Goal: Task Accomplishment & Management: Use online tool/utility

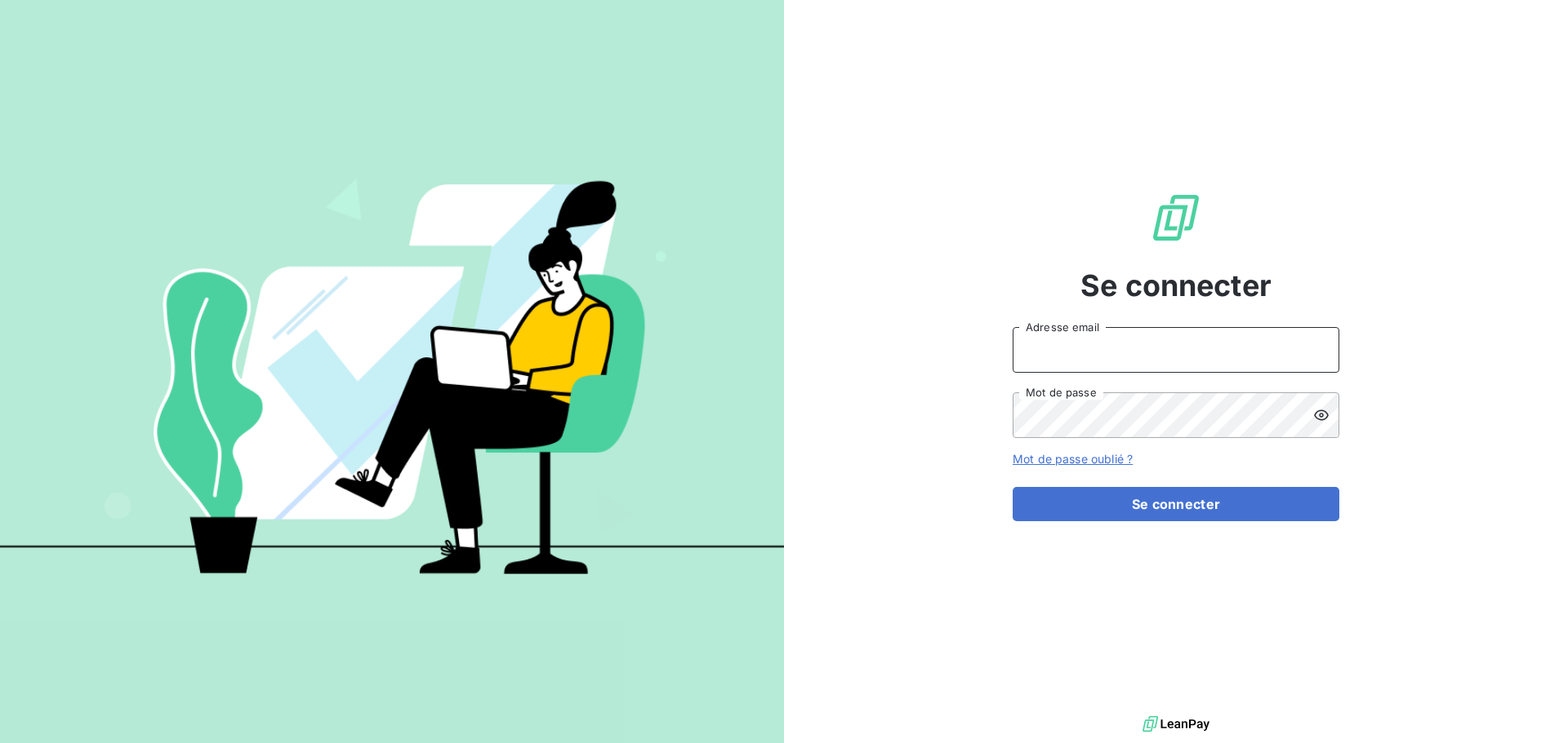
click at [1078, 365] on input "Adresse email" at bounding box center [1176, 349] width 326 height 46
type input "[EMAIL_ADDRESS][DOMAIN_NAME]"
click at [1013, 488] on button "Se connecter" at bounding box center [1176, 505] width 326 height 35
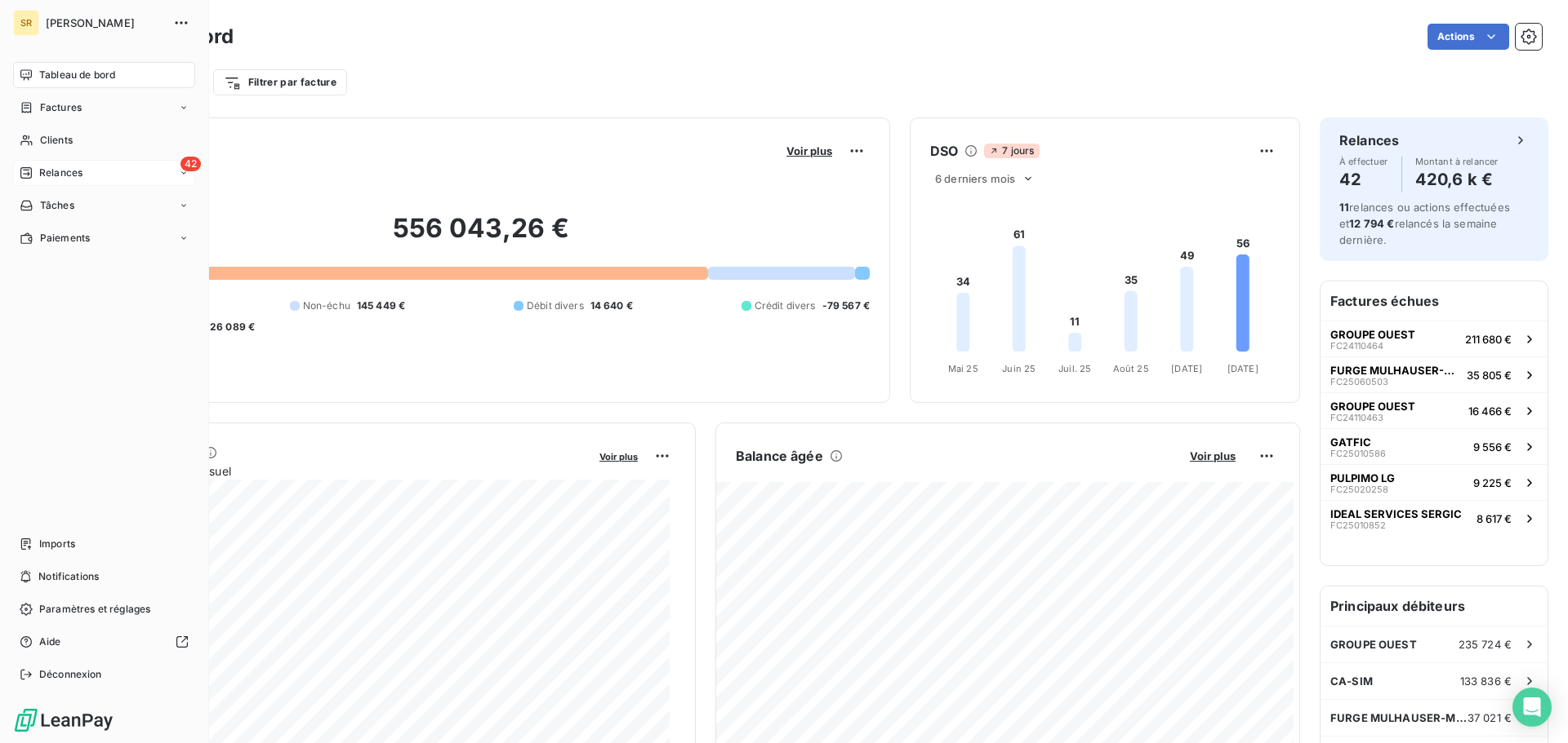
click at [60, 174] on span "Relances" at bounding box center [60, 173] width 43 height 15
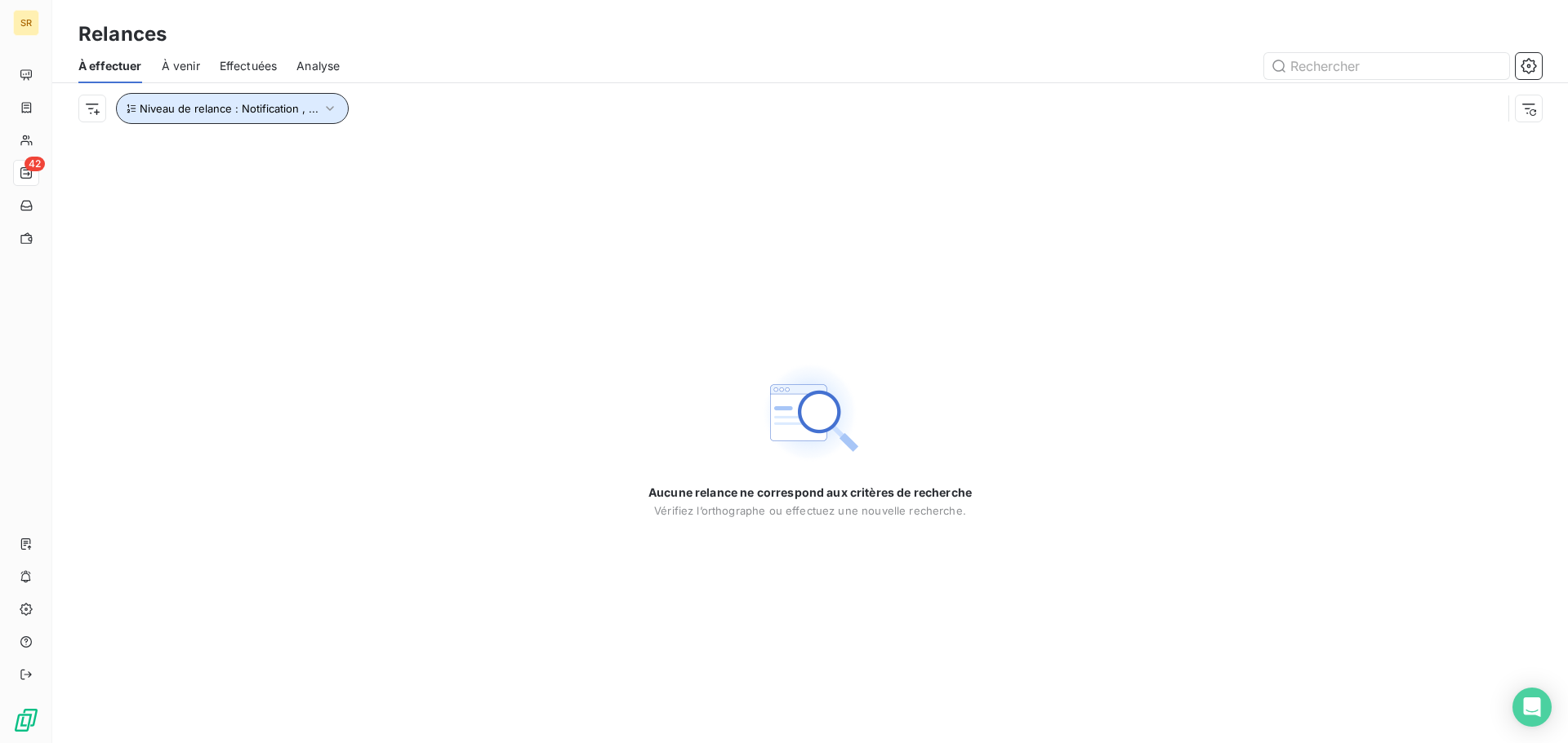
click at [329, 110] on icon "button" at bounding box center [330, 108] width 16 height 16
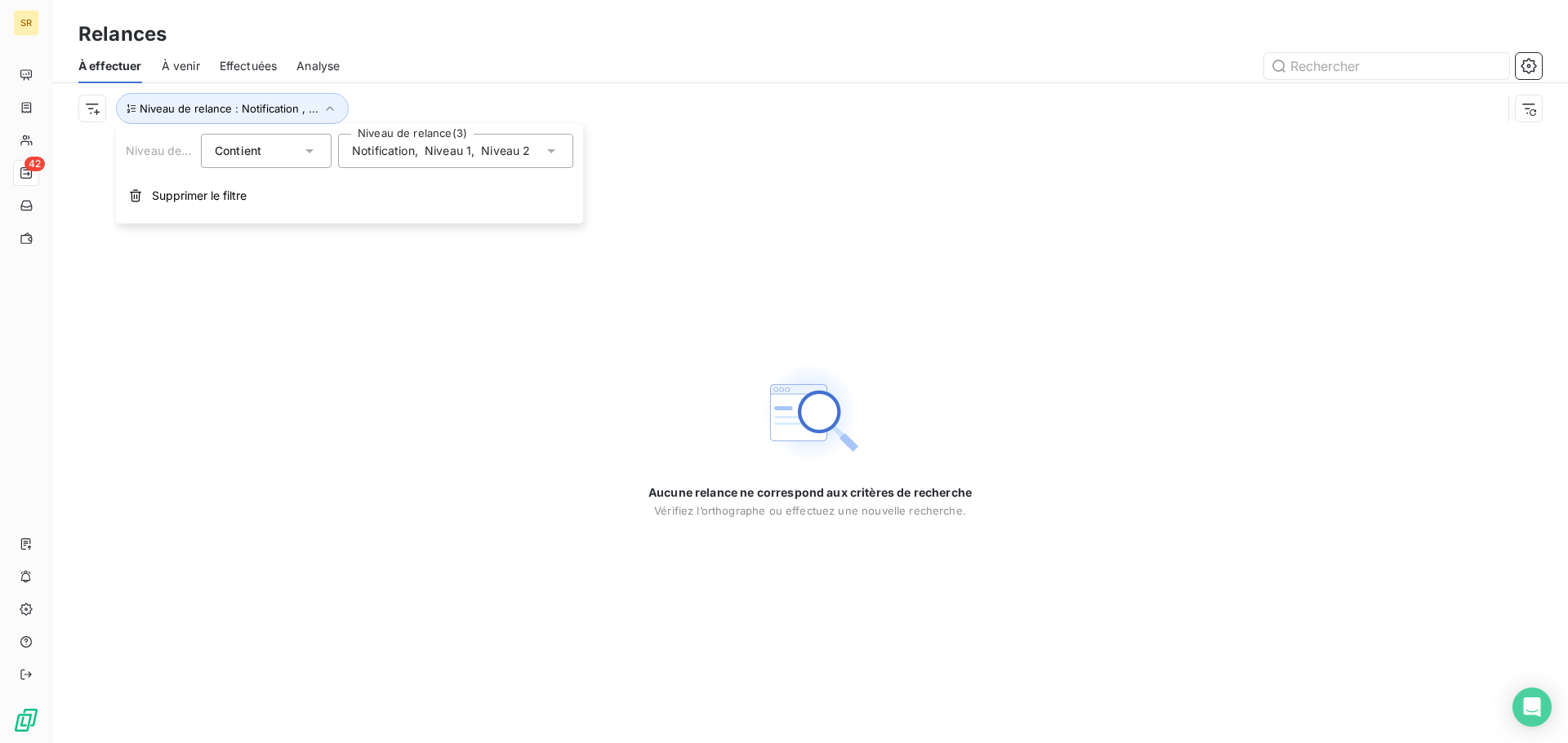
click at [550, 149] on icon at bounding box center [551, 151] width 8 height 4
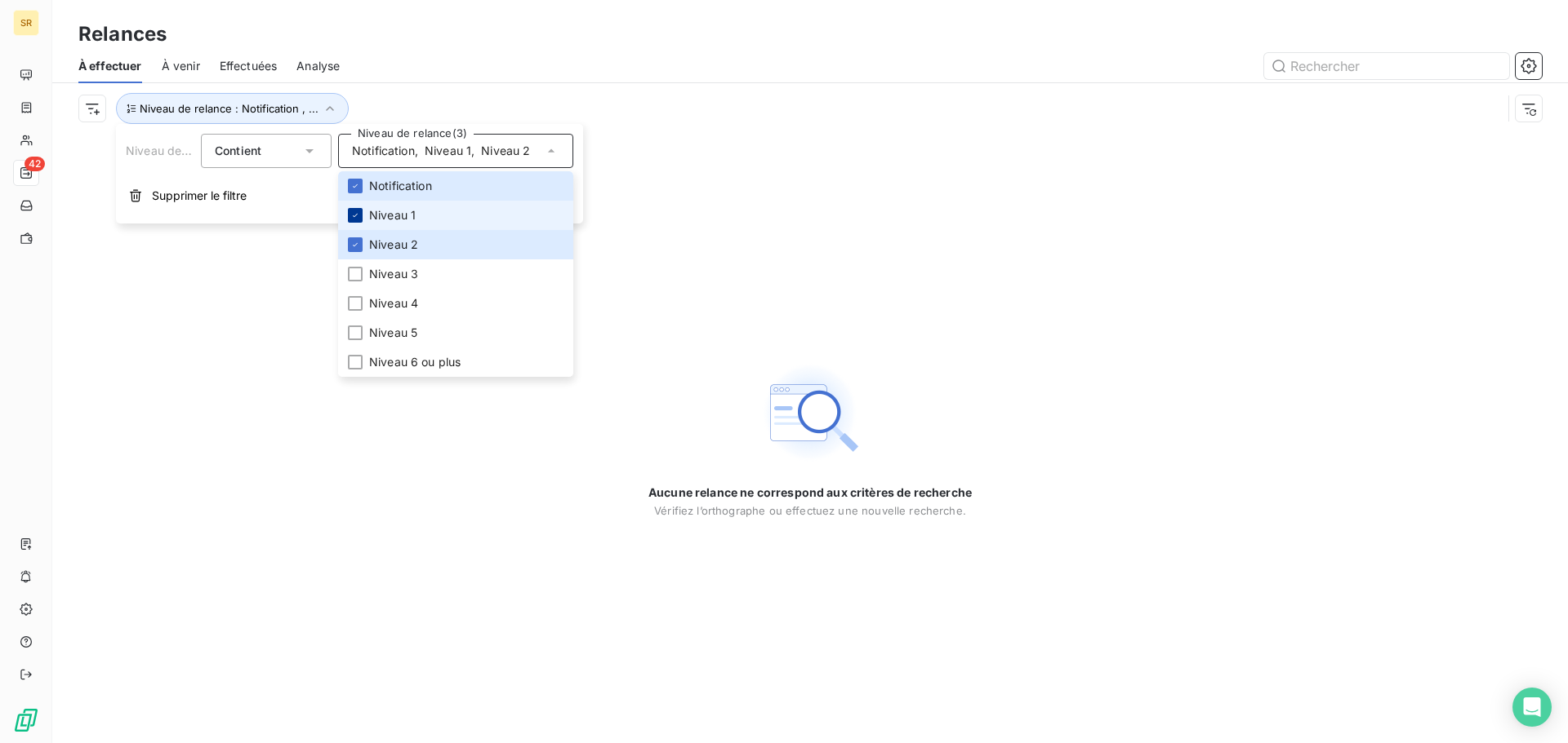
click at [353, 215] on icon at bounding box center [355, 215] width 9 height 9
click at [353, 236] on li "Niveau 2" at bounding box center [455, 245] width 235 height 29
click at [395, 189] on span "Notification" at bounding box center [400, 186] width 63 height 16
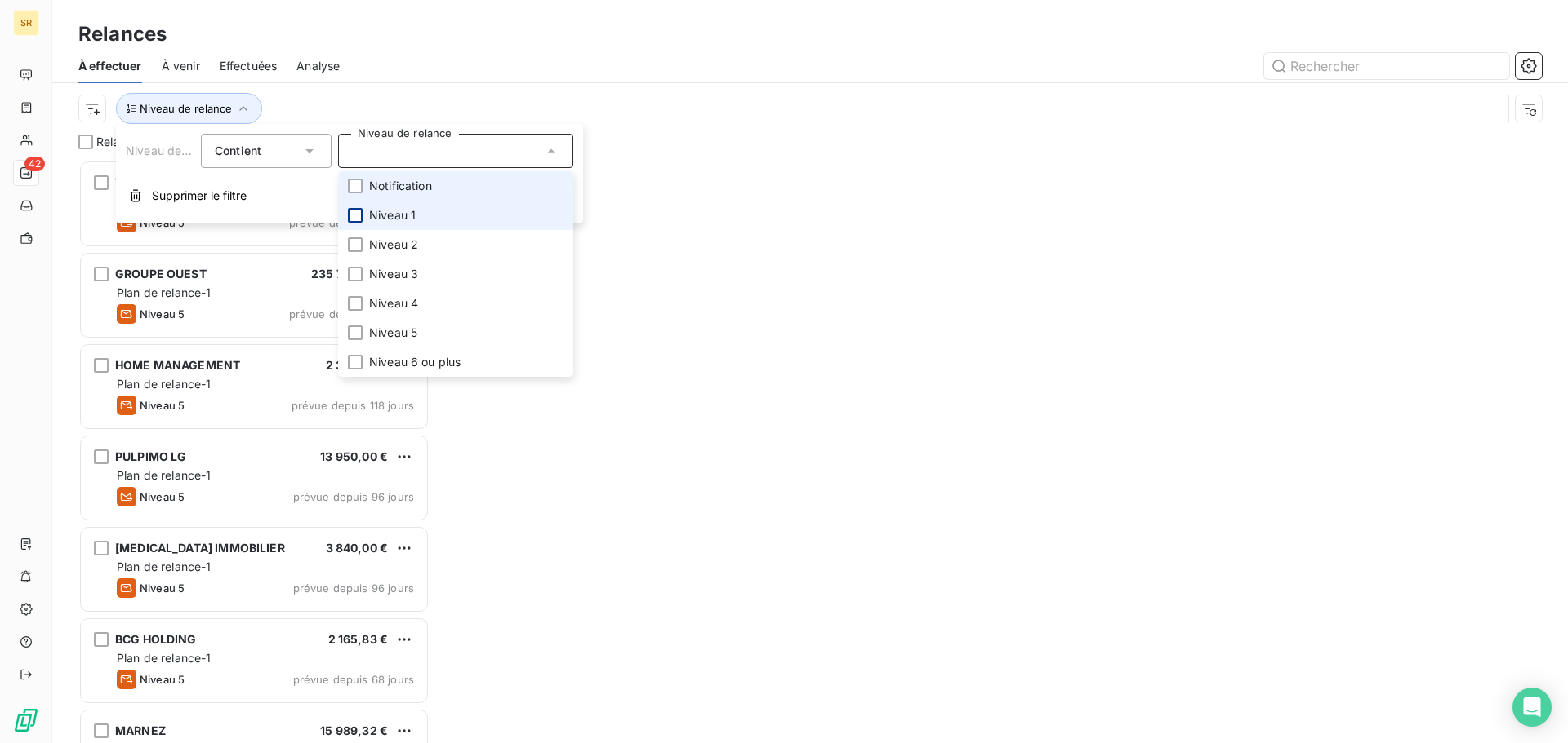
scroll to position [571, 338]
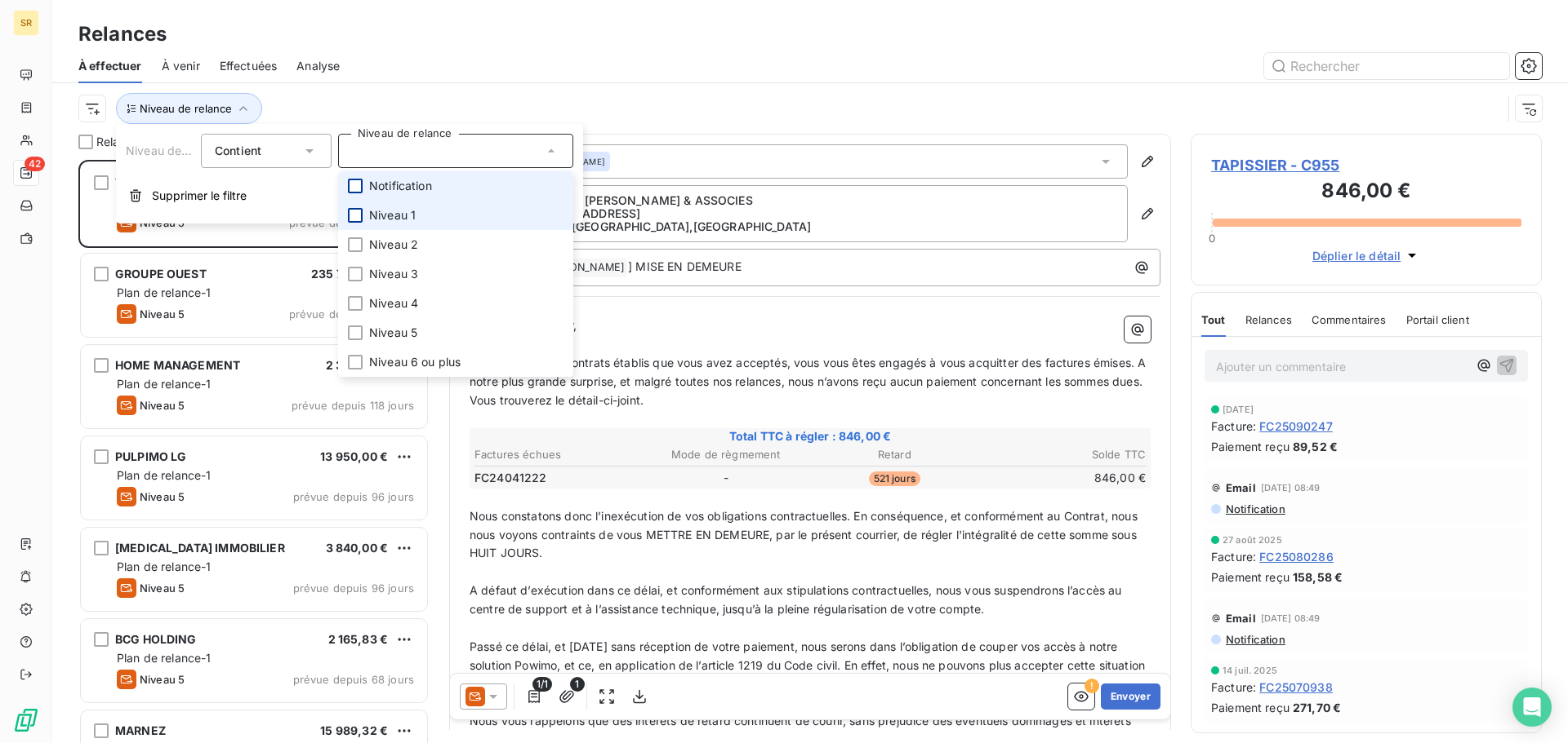
click at [357, 189] on div at bounding box center [355, 186] width 15 height 15
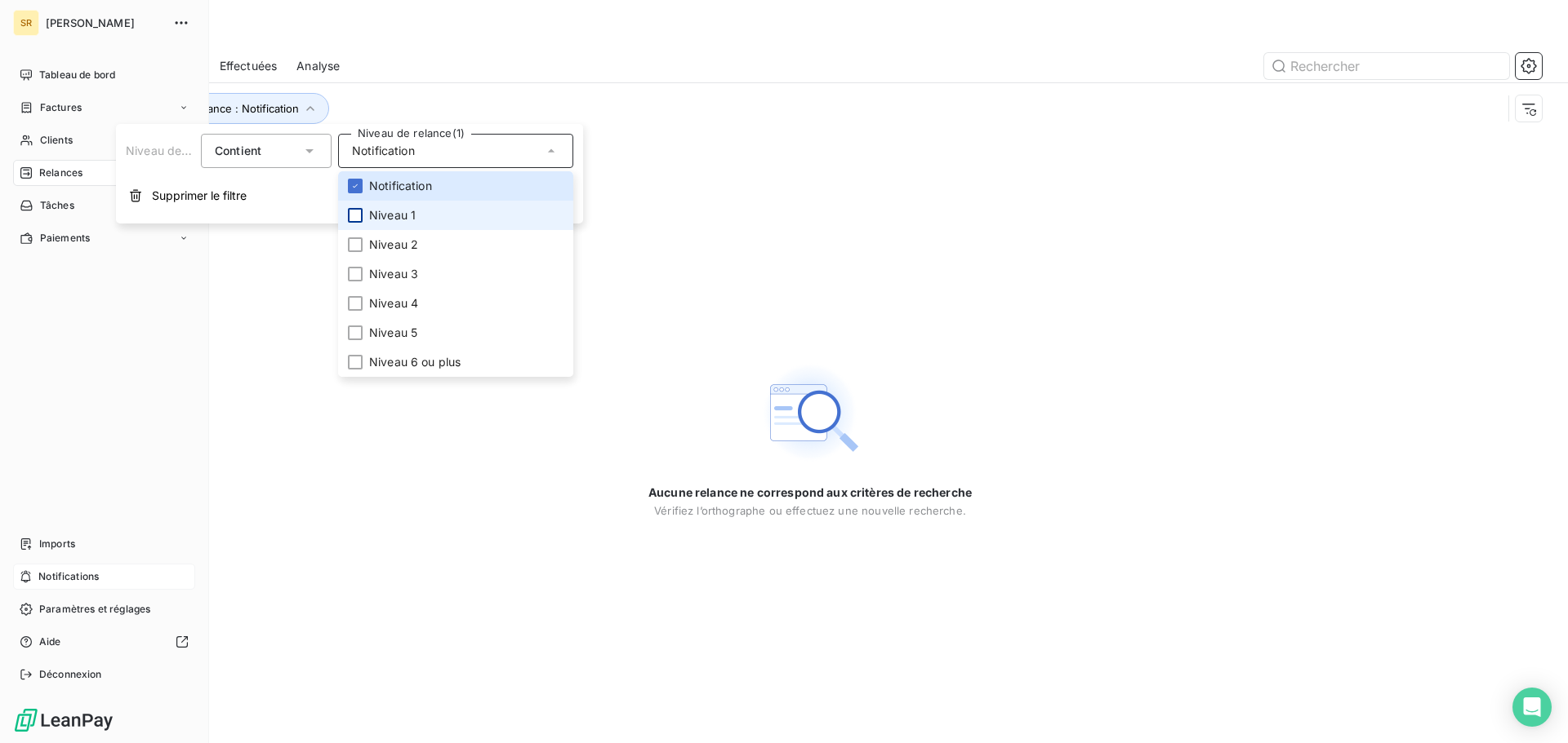
click at [53, 573] on span "Notifications" at bounding box center [68, 576] width 60 height 15
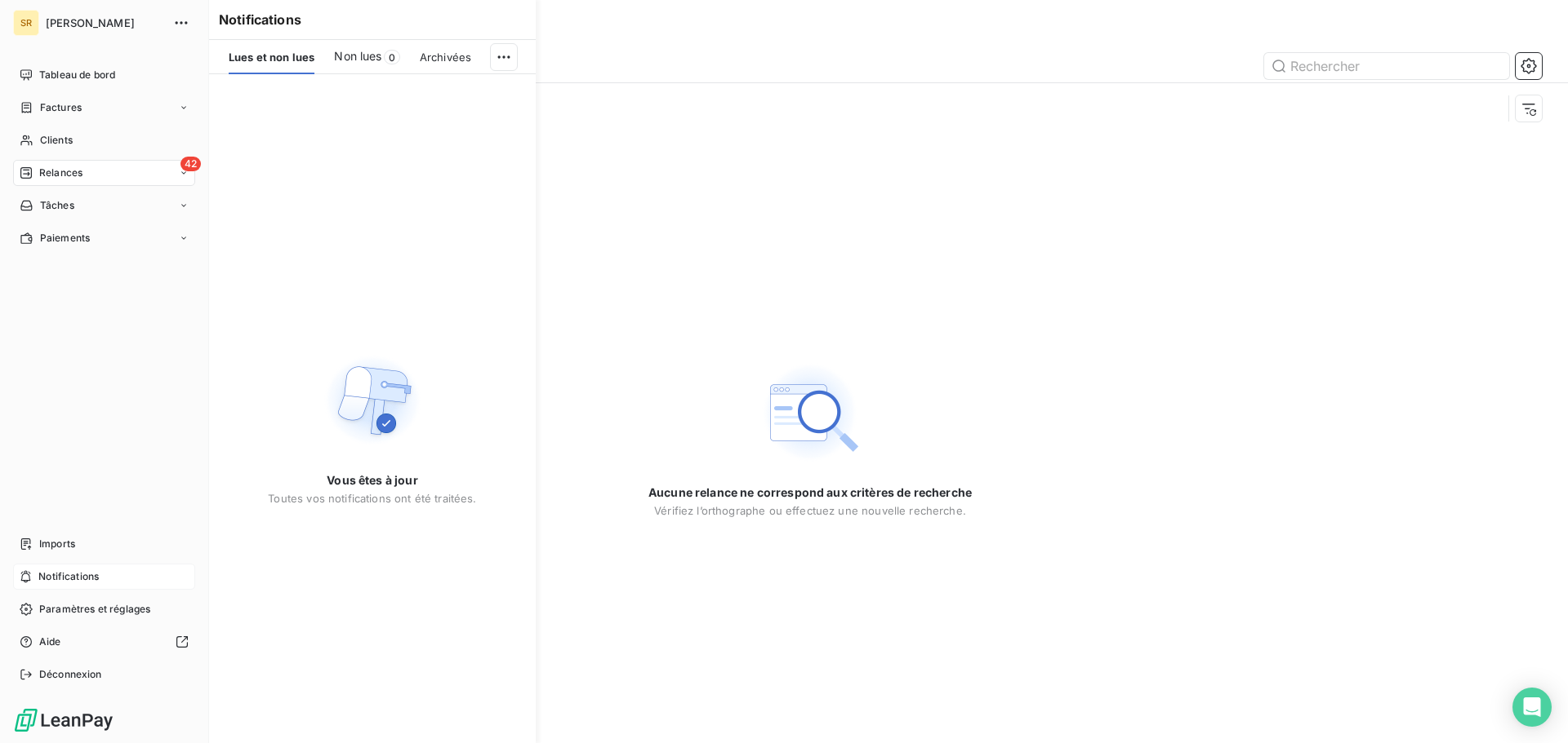
click at [53, 573] on span "Notifications" at bounding box center [68, 576] width 60 height 15
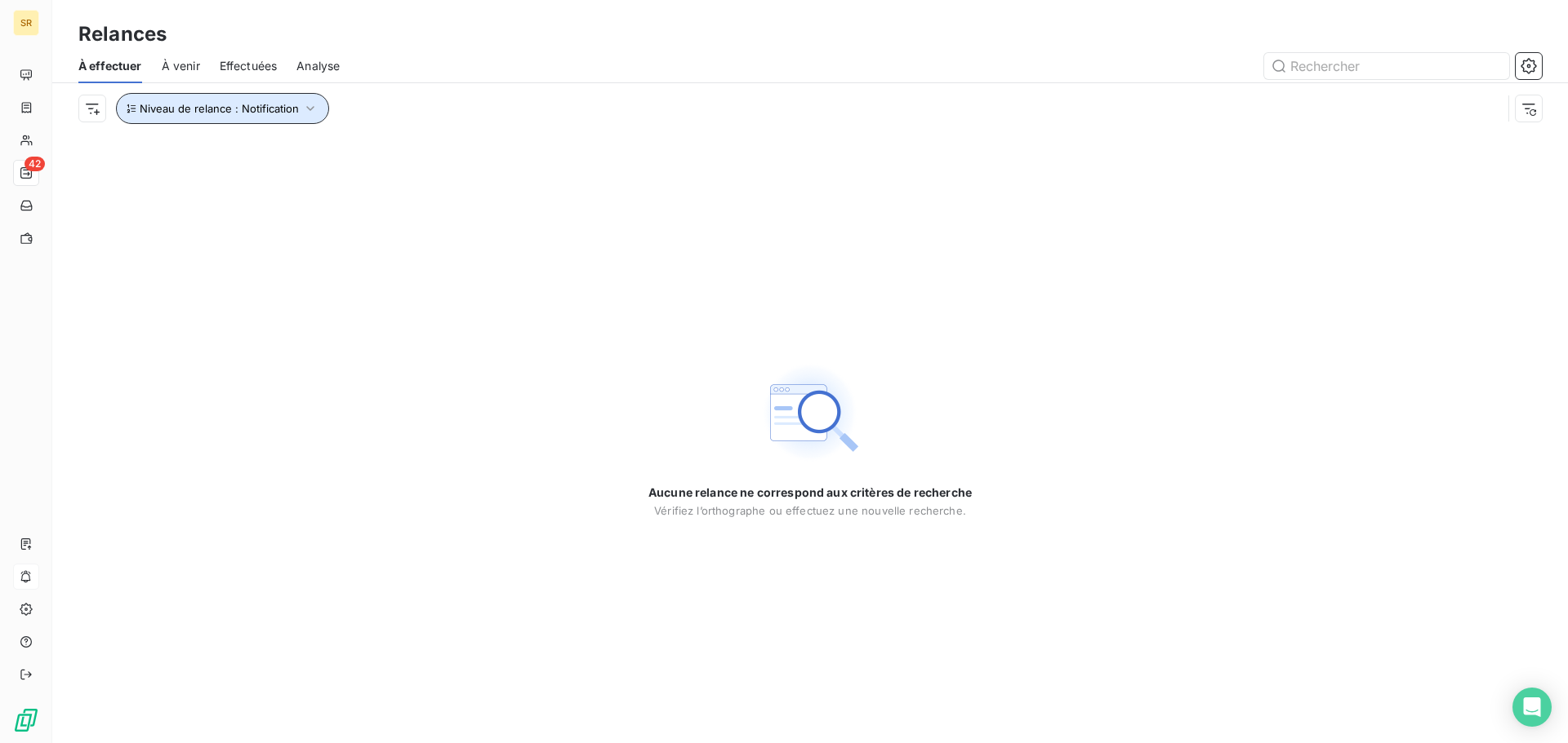
click at [251, 110] on span "Niveau de relance : Notification" at bounding box center [219, 108] width 159 height 13
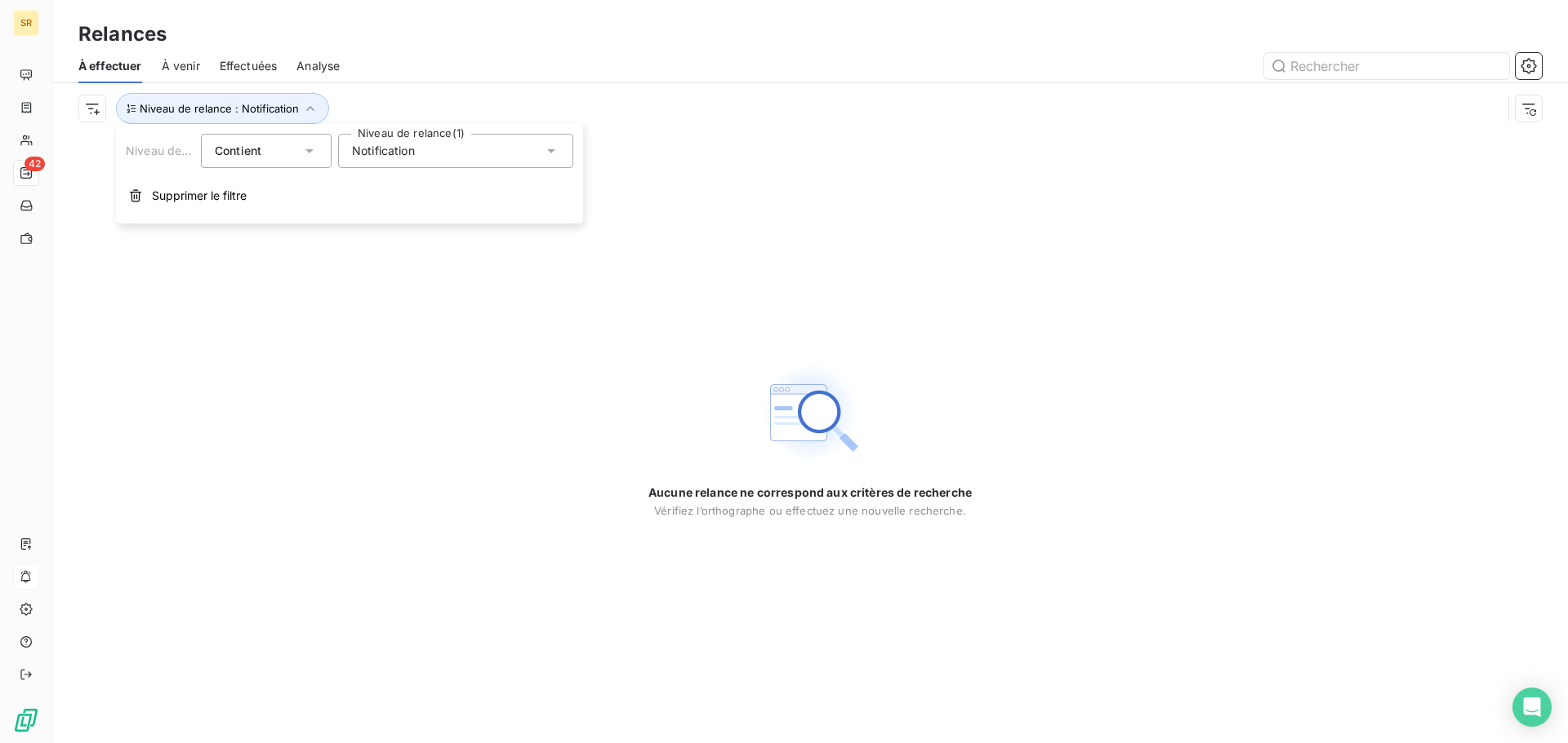
click at [555, 149] on icon at bounding box center [551, 151] width 8 height 4
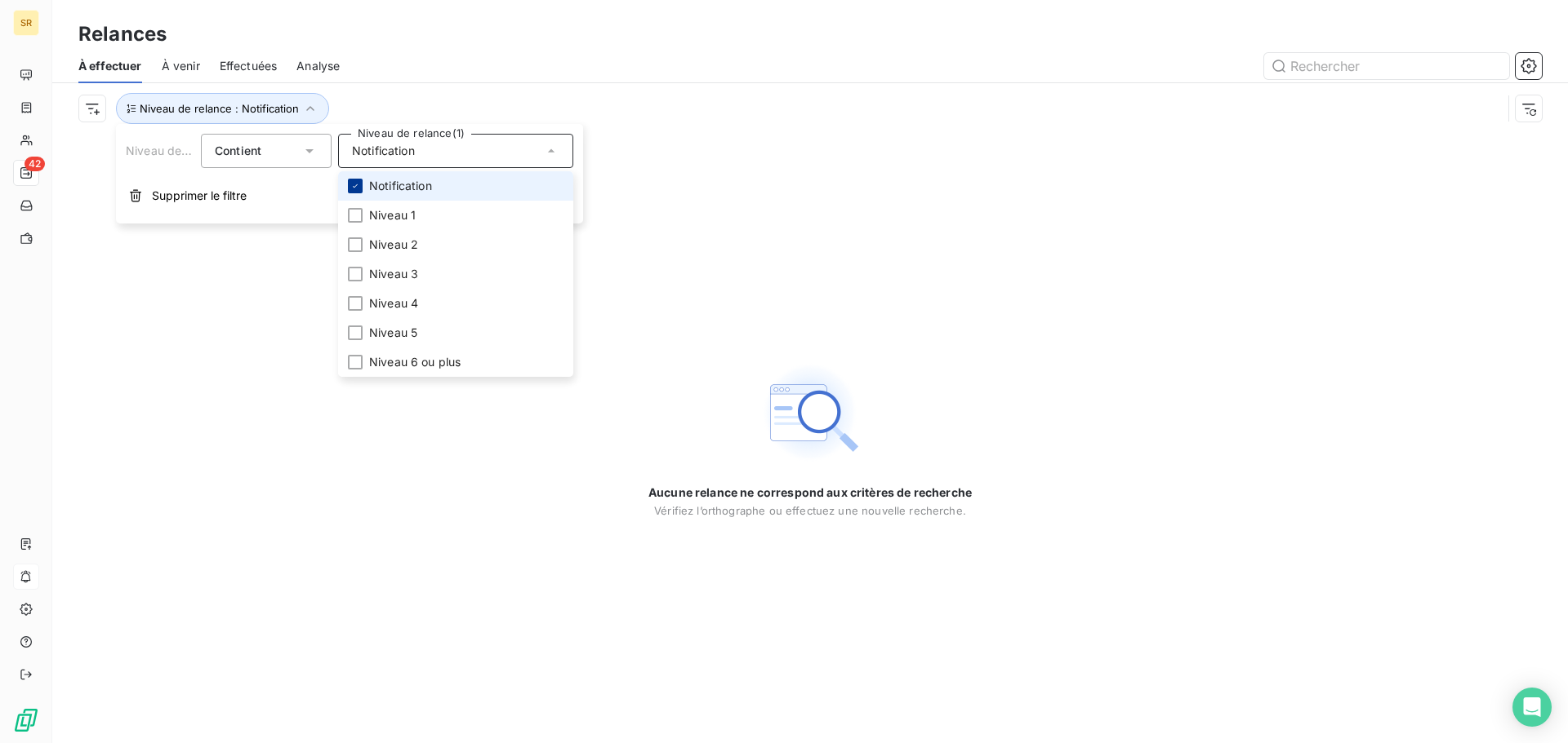
click at [353, 185] on icon at bounding box center [355, 186] width 9 height 9
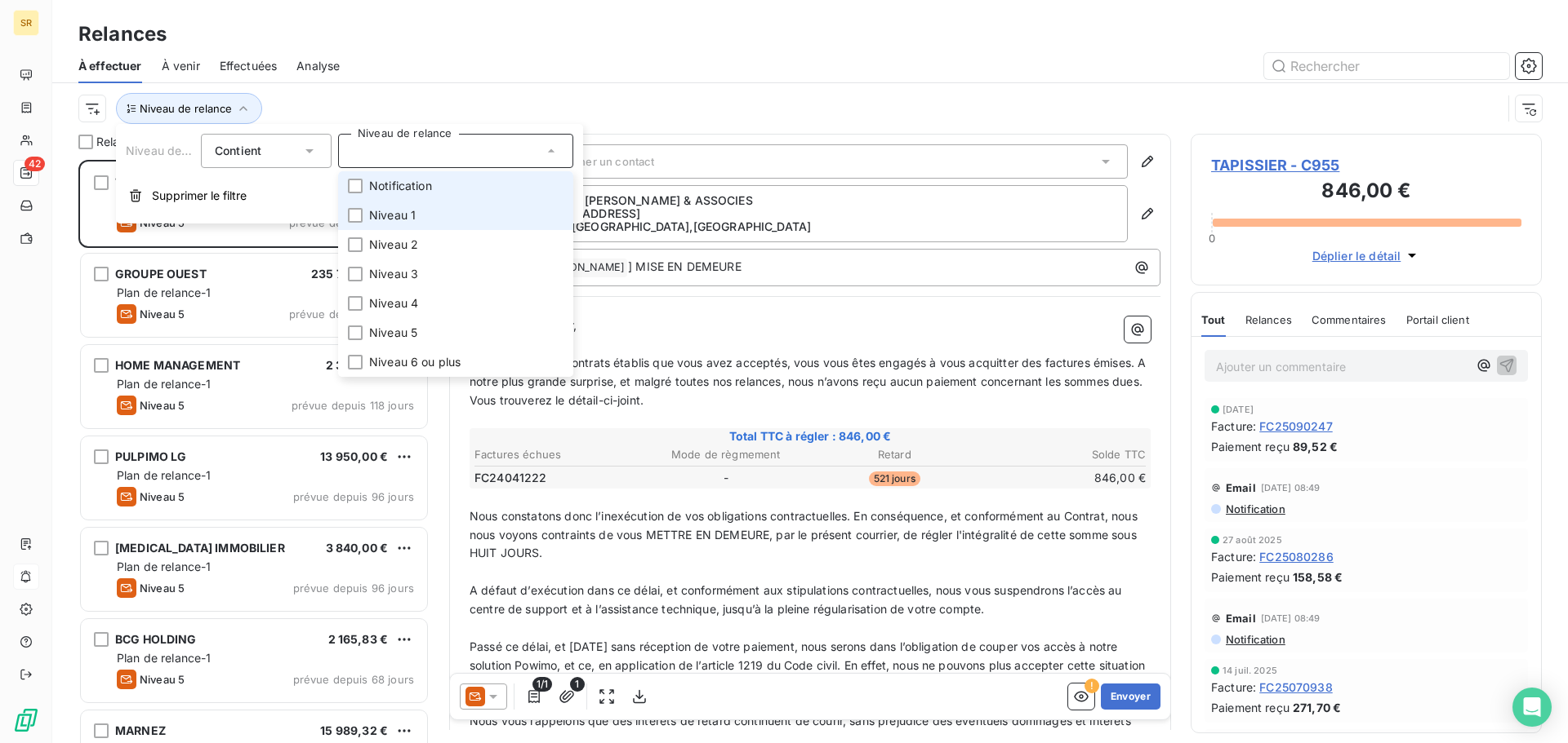
scroll to position [571, 338]
click at [356, 217] on div at bounding box center [355, 215] width 15 height 15
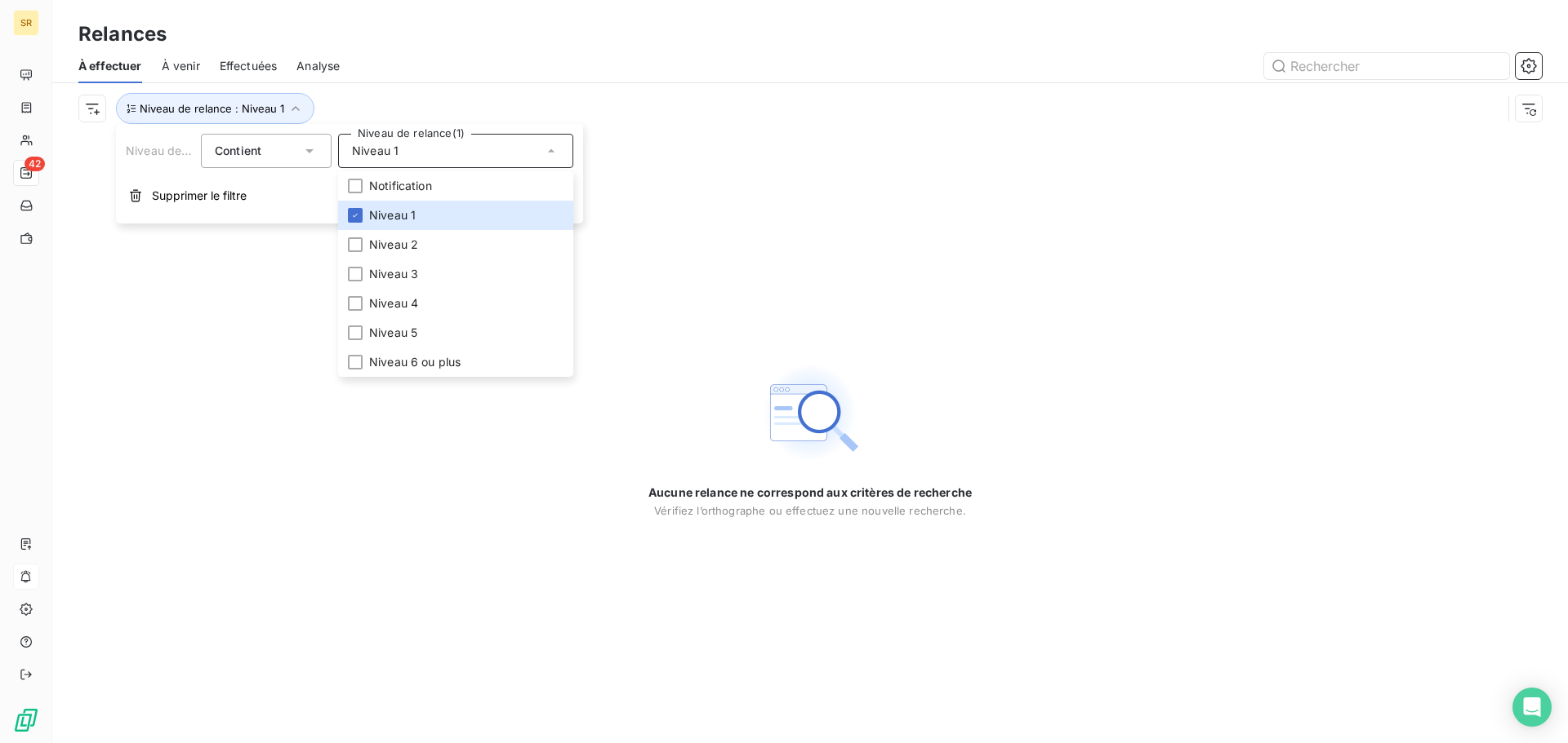
click at [356, 559] on div "Aucune relance ne correspond aux critères de recherche [PERSON_NAME] l’orthogra…" at bounding box center [810, 438] width 1515 height 609
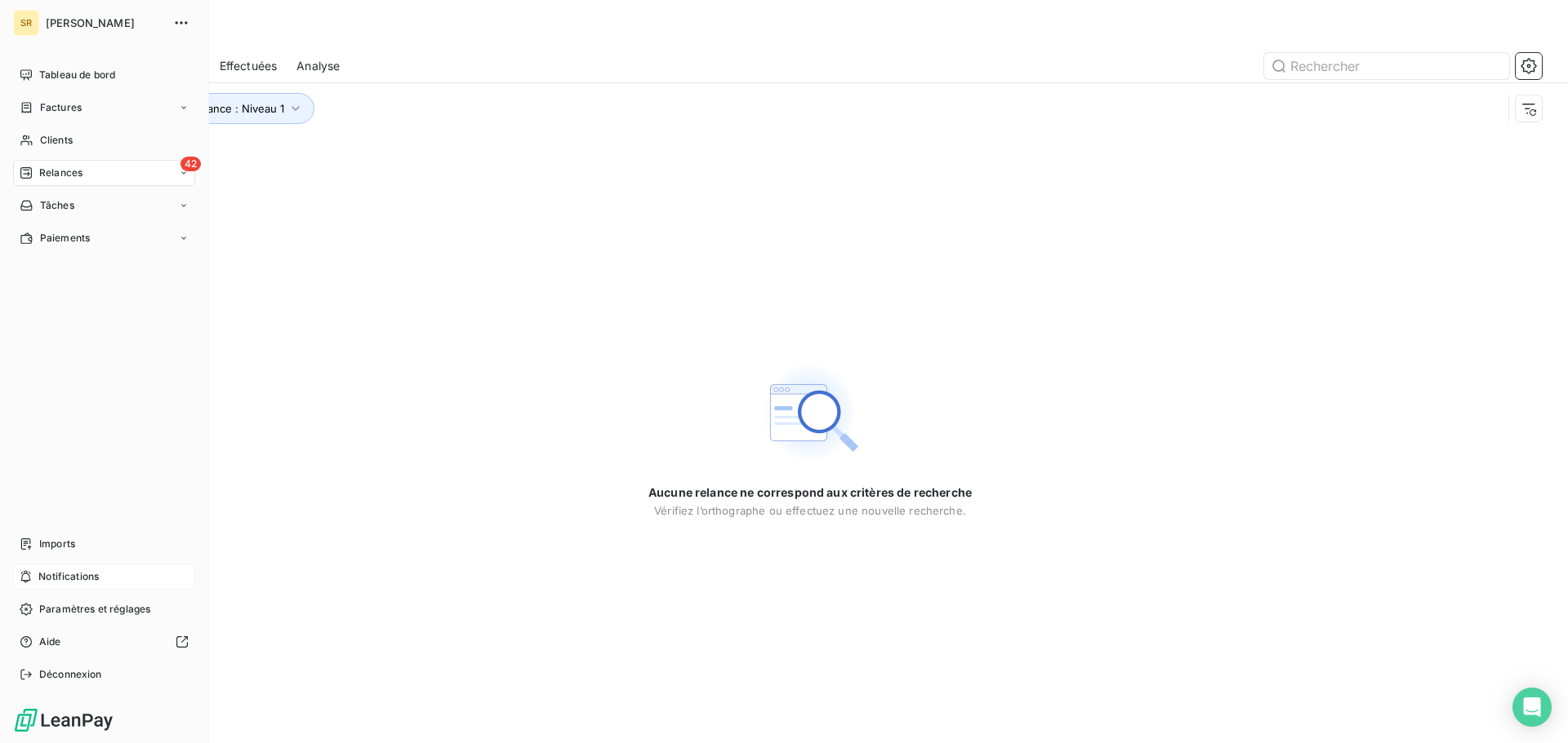
click at [70, 577] on span "Notifications" at bounding box center [68, 576] width 60 height 15
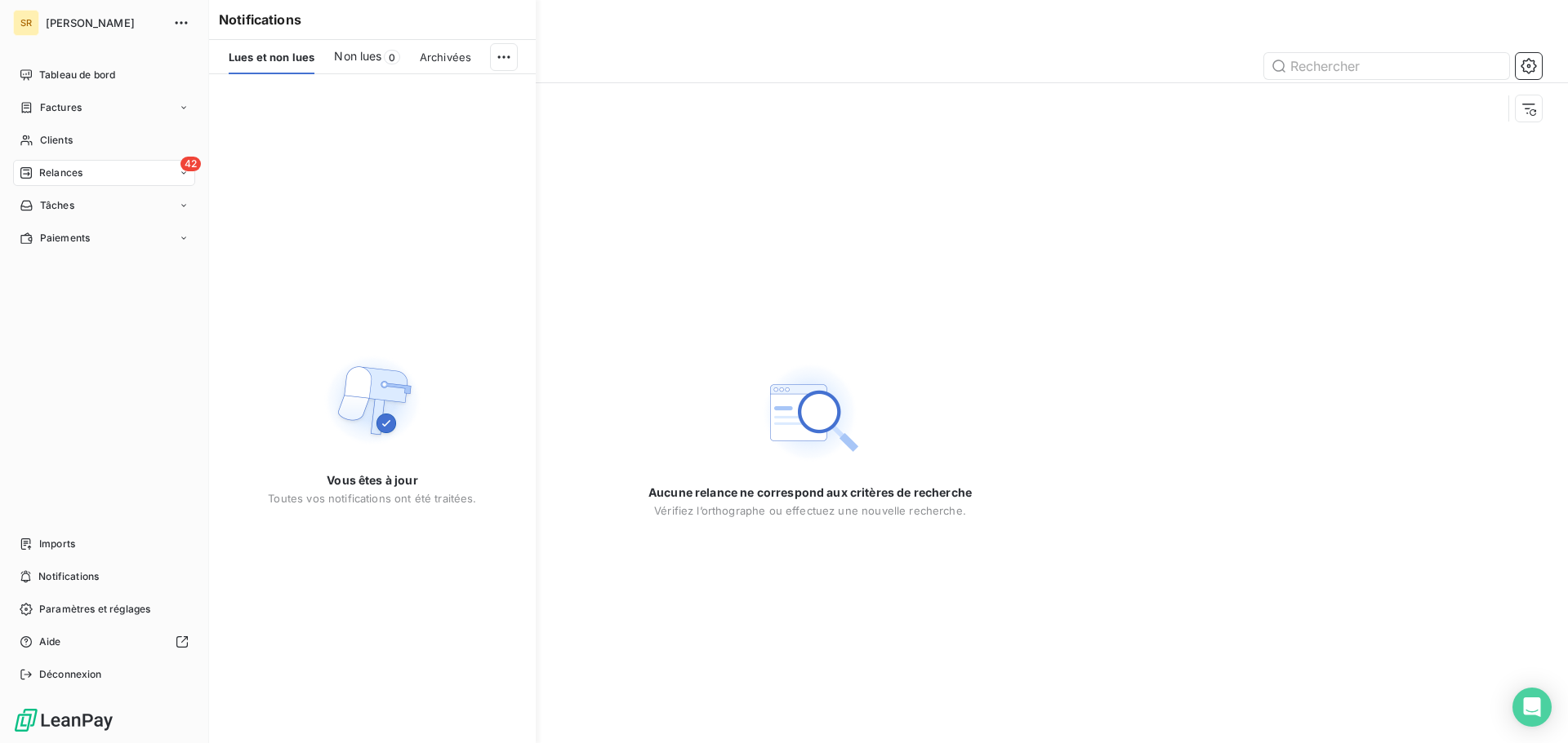
click at [106, 173] on div "42 Relances" at bounding box center [104, 173] width 182 height 26
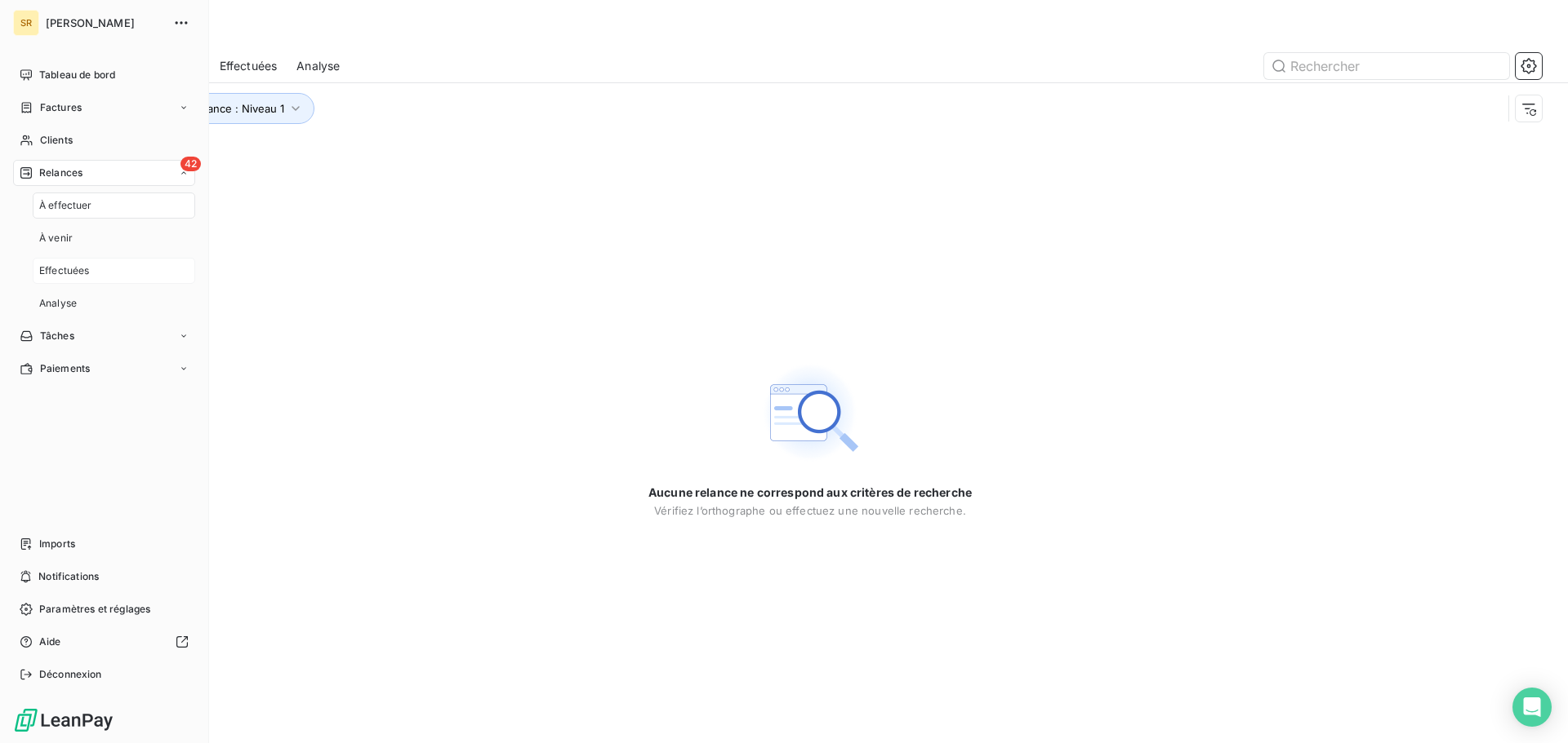
click at [66, 269] on span "Effectuées" at bounding box center [64, 270] width 51 height 15
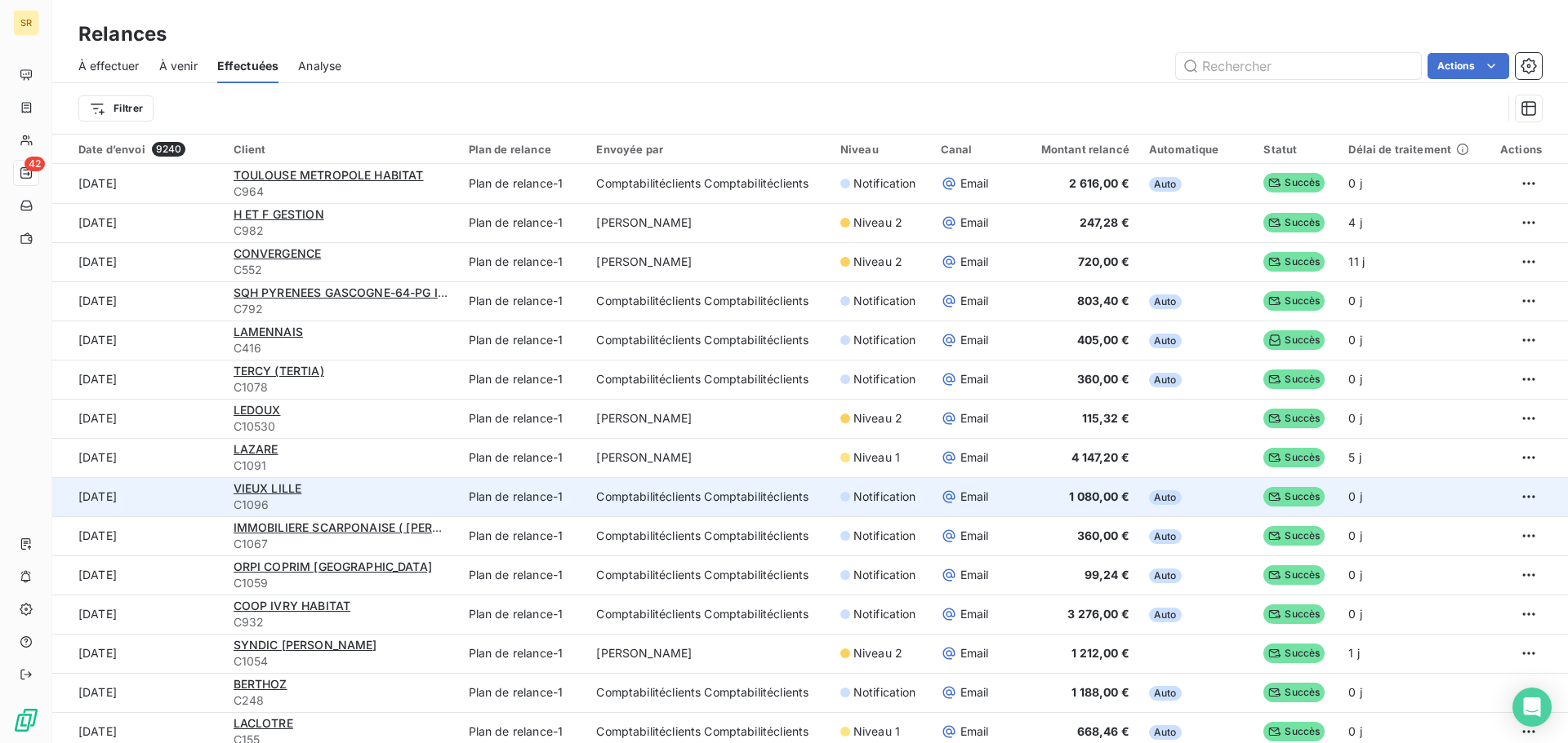
click at [324, 500] on span "C1096" at bounding box center [341, 505] width 216 height 16
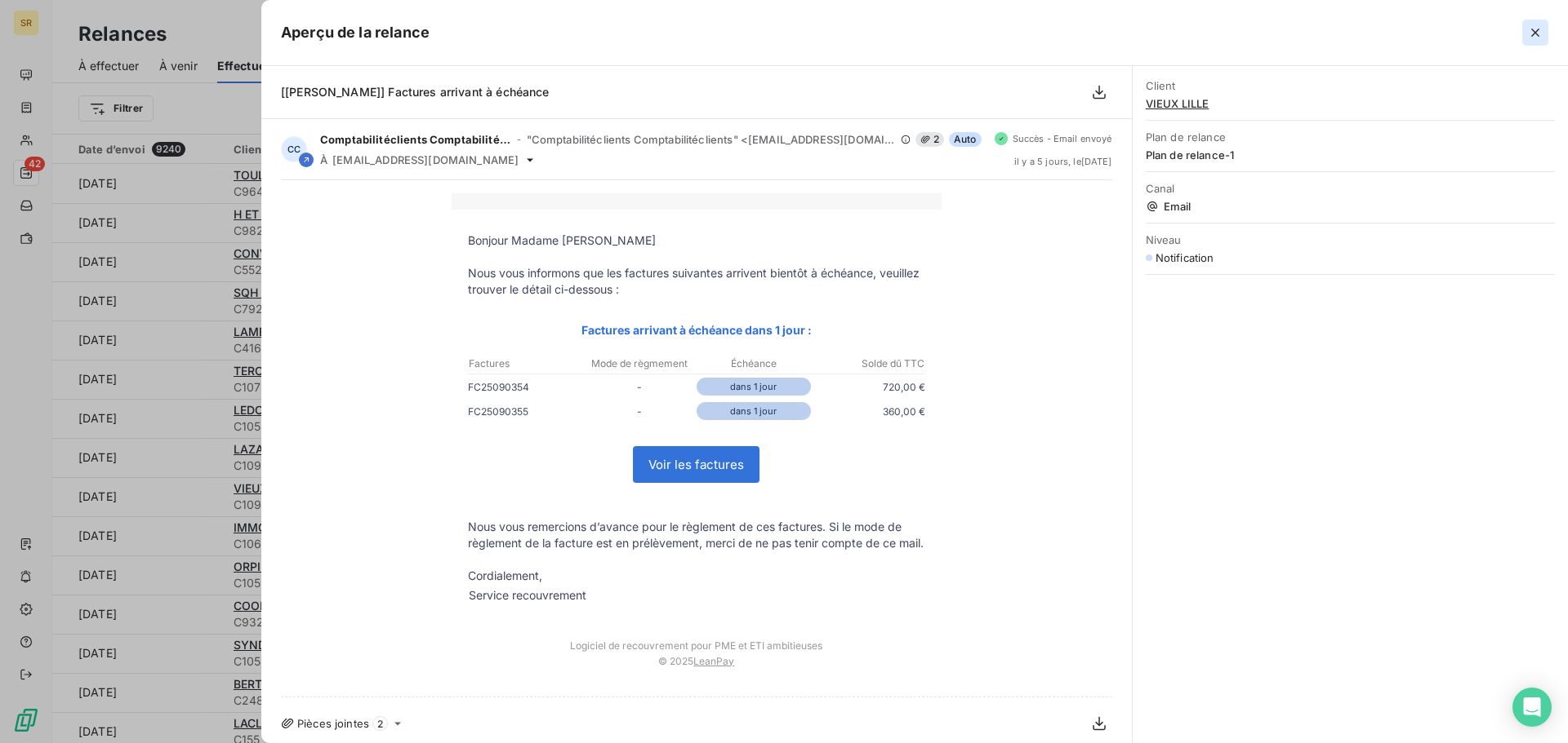
click at [1539, 23] on button "button" at bounding box center [1535, 33] width 26 height 26
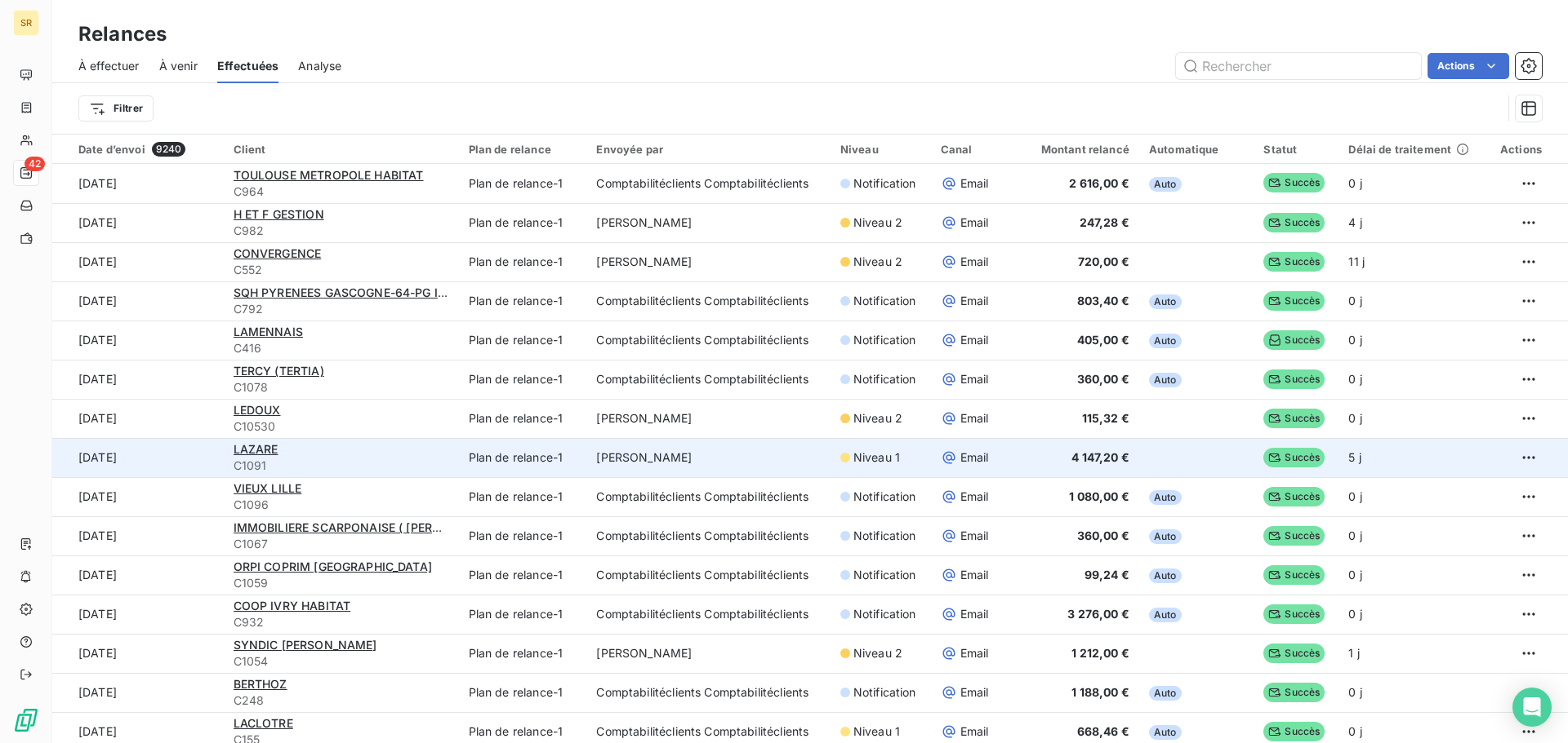
click at [294, 457] on span "C1091" at bounding box center [341, 465] width 216 height 16
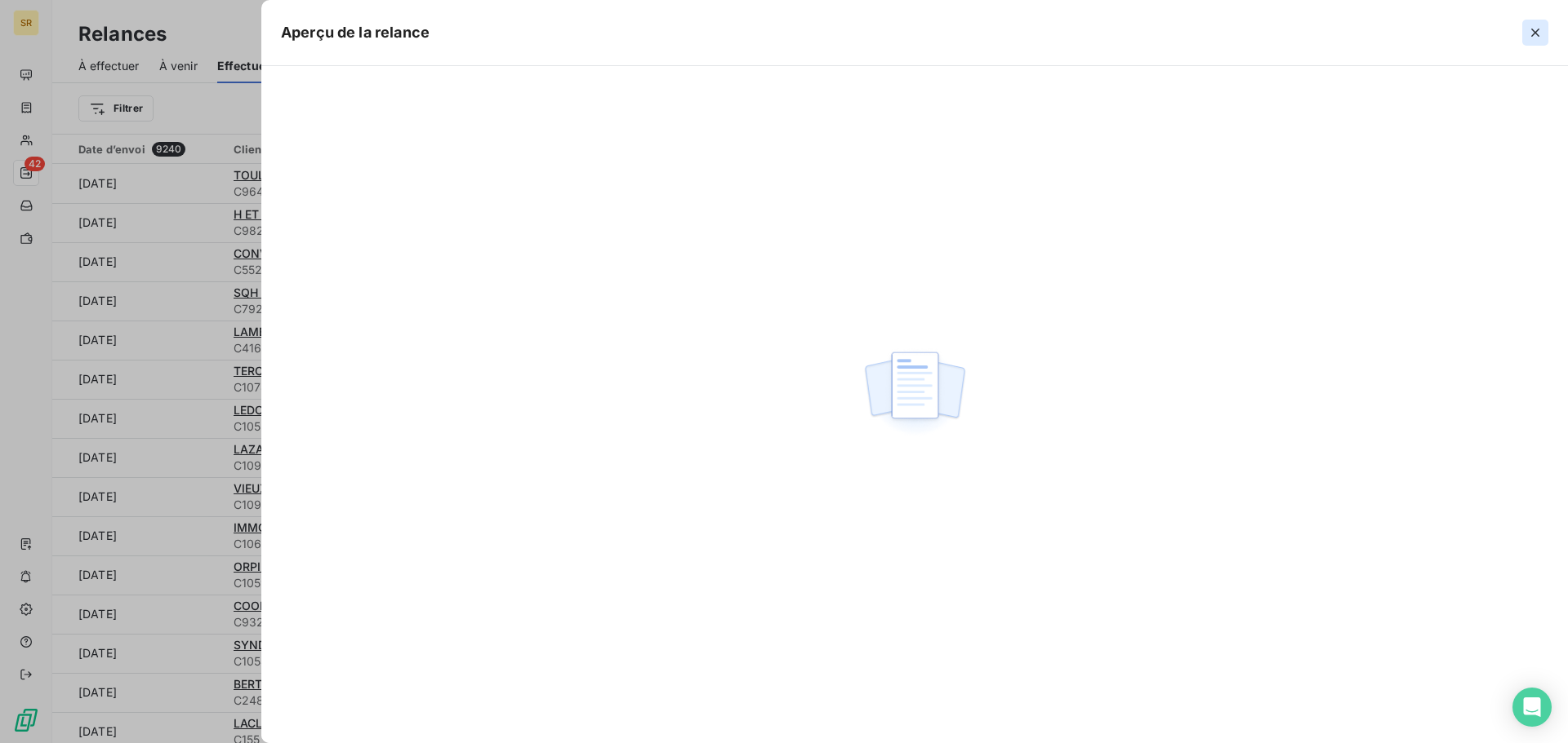
click at [1539, 35] on icon "button" at bounding box center [1534, 32] width 8 height 8
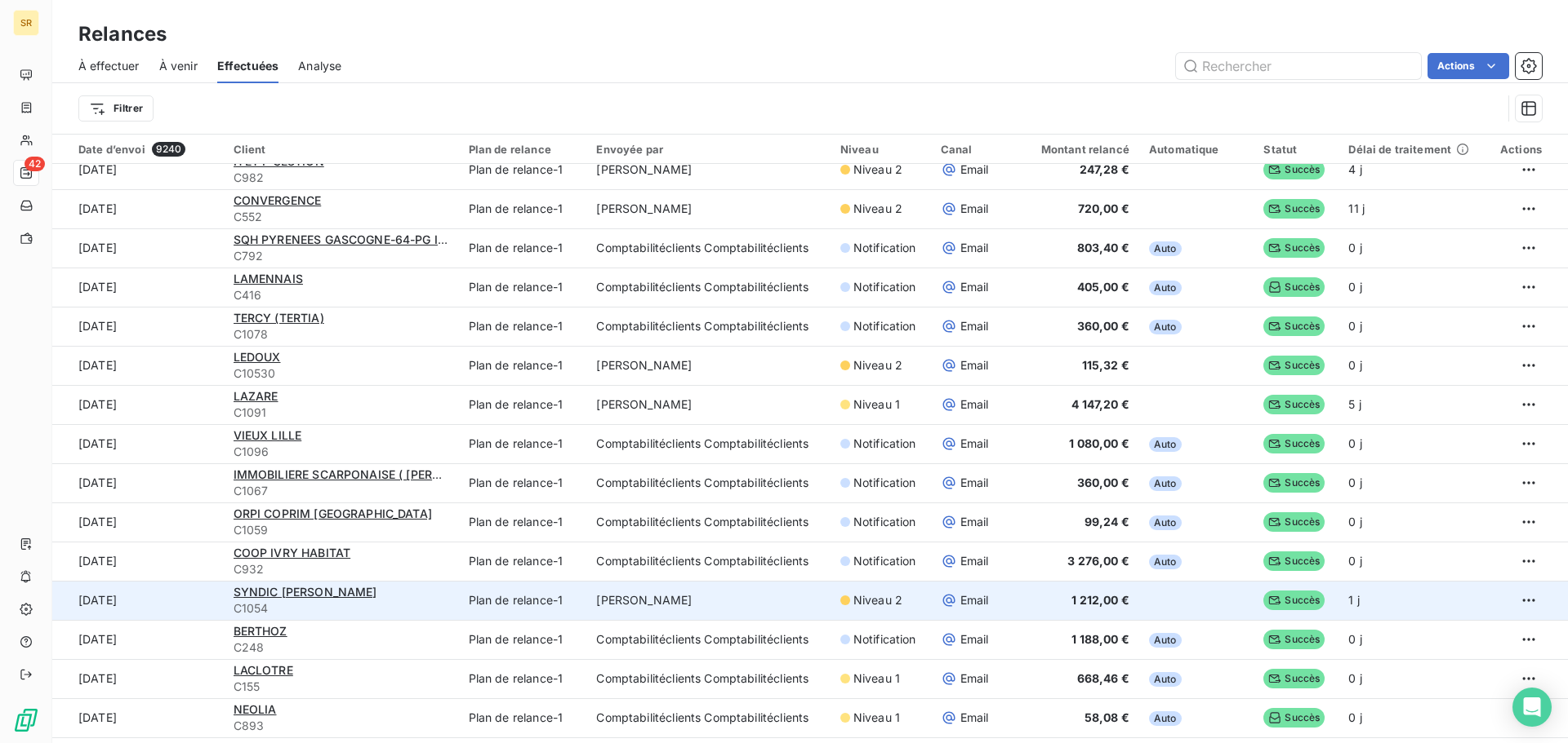
scroll to position [82, 0]
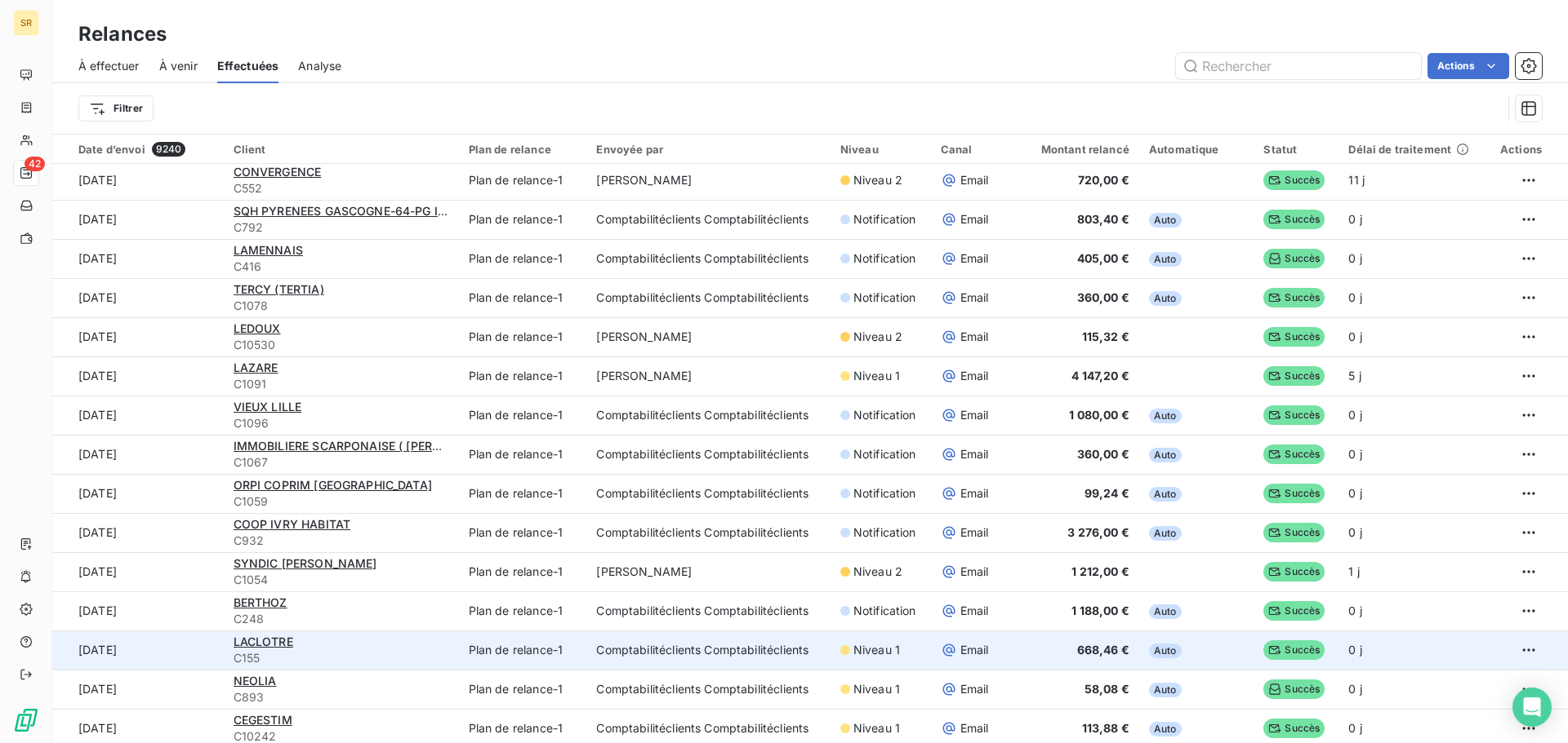
click at [675, 651] on td "Comptabilitéclients Comptabilitéclients" at bounding box center [708, 650] width 243 height 39
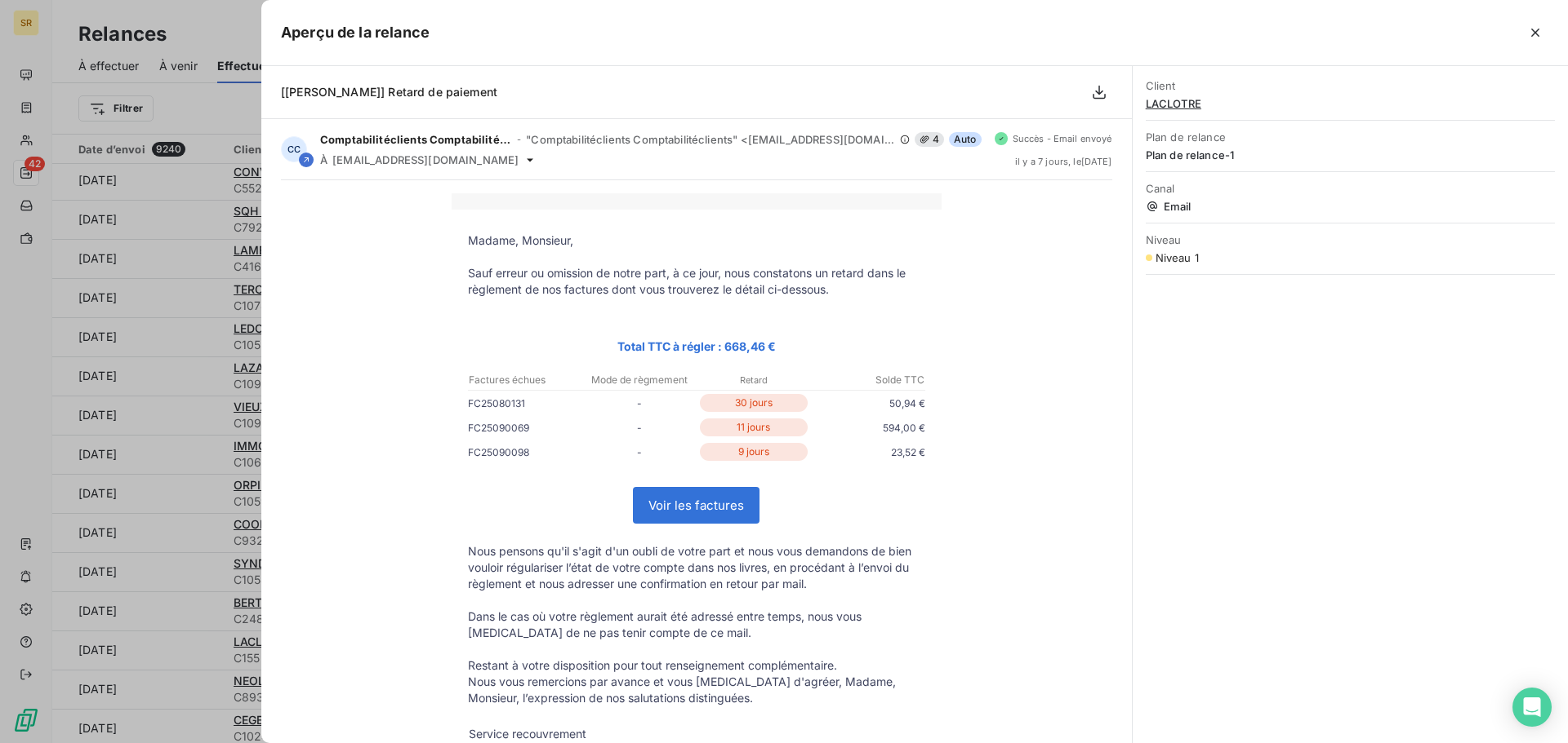
click at [130, 191] on div at bounding box center [784, 371] width 1568 height 743
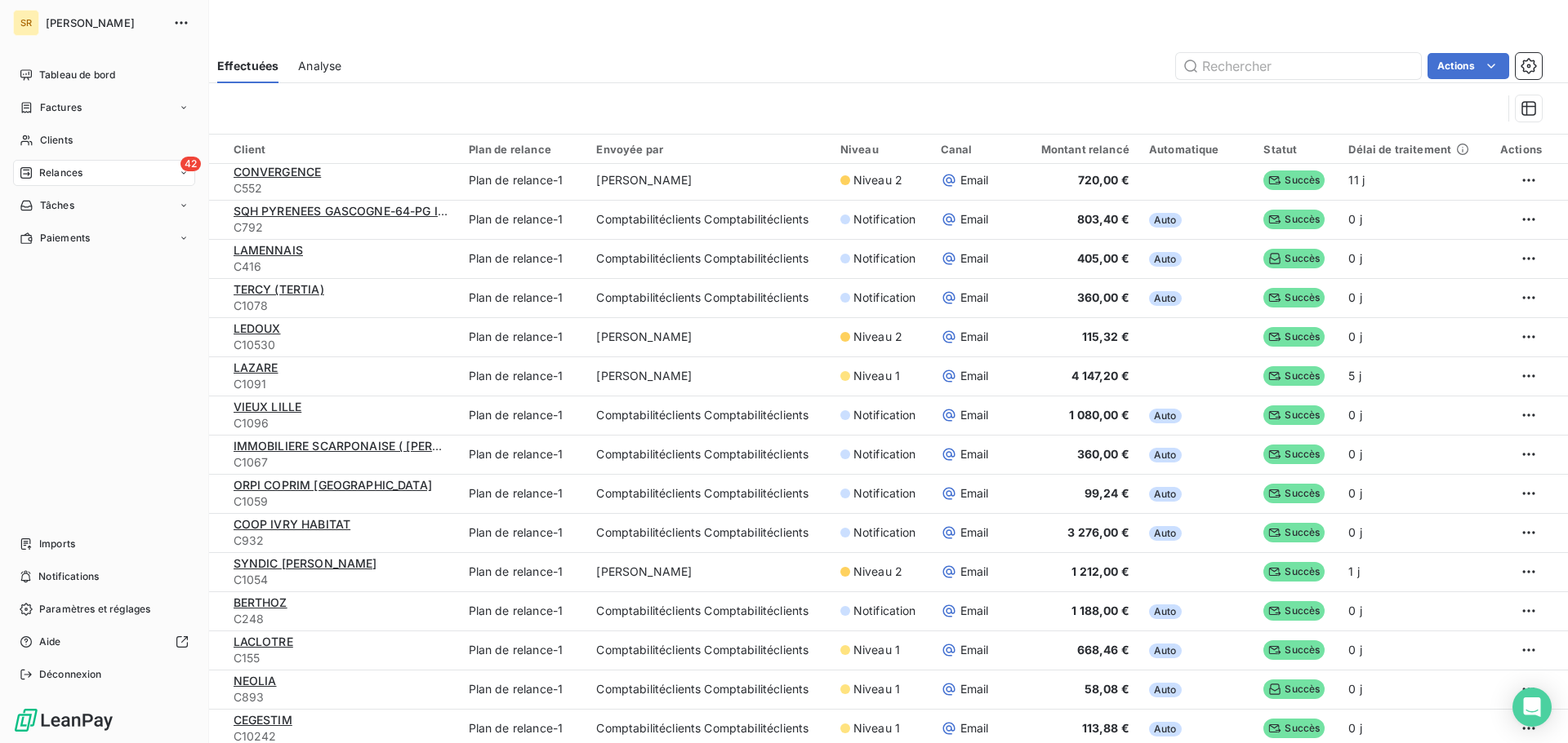
click at [59, 174] on span "Relances" at bounding box center [60, 173] width 43 height 15
click at [73, 171] on span "Relances" at bounding box center [60, 173] width 43 height 15
click at [185, 170] on icon at bounding box center [183, 173] width 9 height 9
click at [185, 170] on span "42" at bounding box center [191, 164] width 21 height 15
click at [64, 241] on span "À venir" at bounding box center [55, 238] width 34 height 15
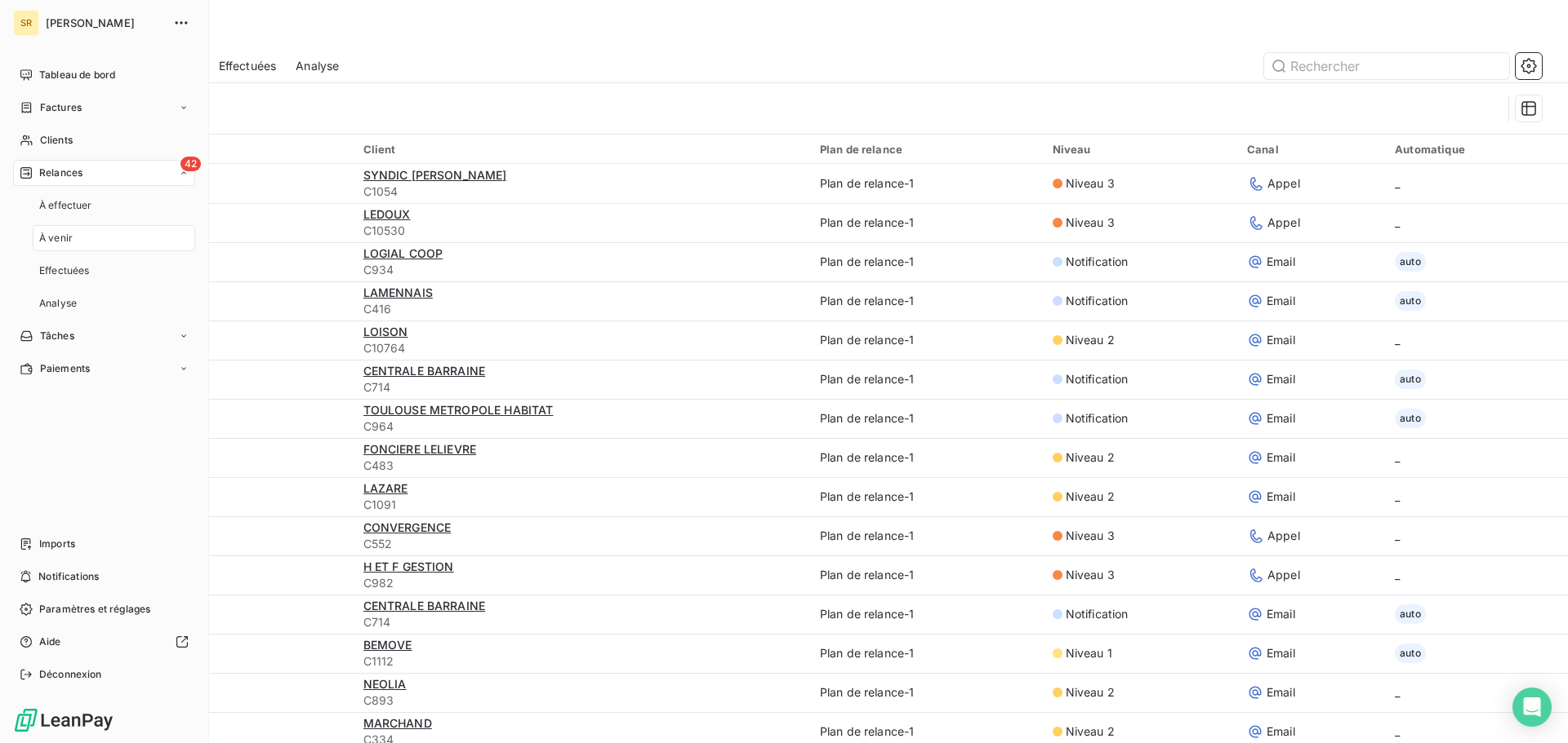
click at [81, 176] on span "Relances" at bounding box center [60, 173] width 43 height 15
click at [189, 173] on div "42 Relances" at bounding box center [104, 173] width 182 height 26
click at [180, 167] on span "42" at bounding box center [191, 164] width 21 height 15
click at [92, 80] on span "Tableau de bord" at bounding box center [77, 74] width 76 height 15
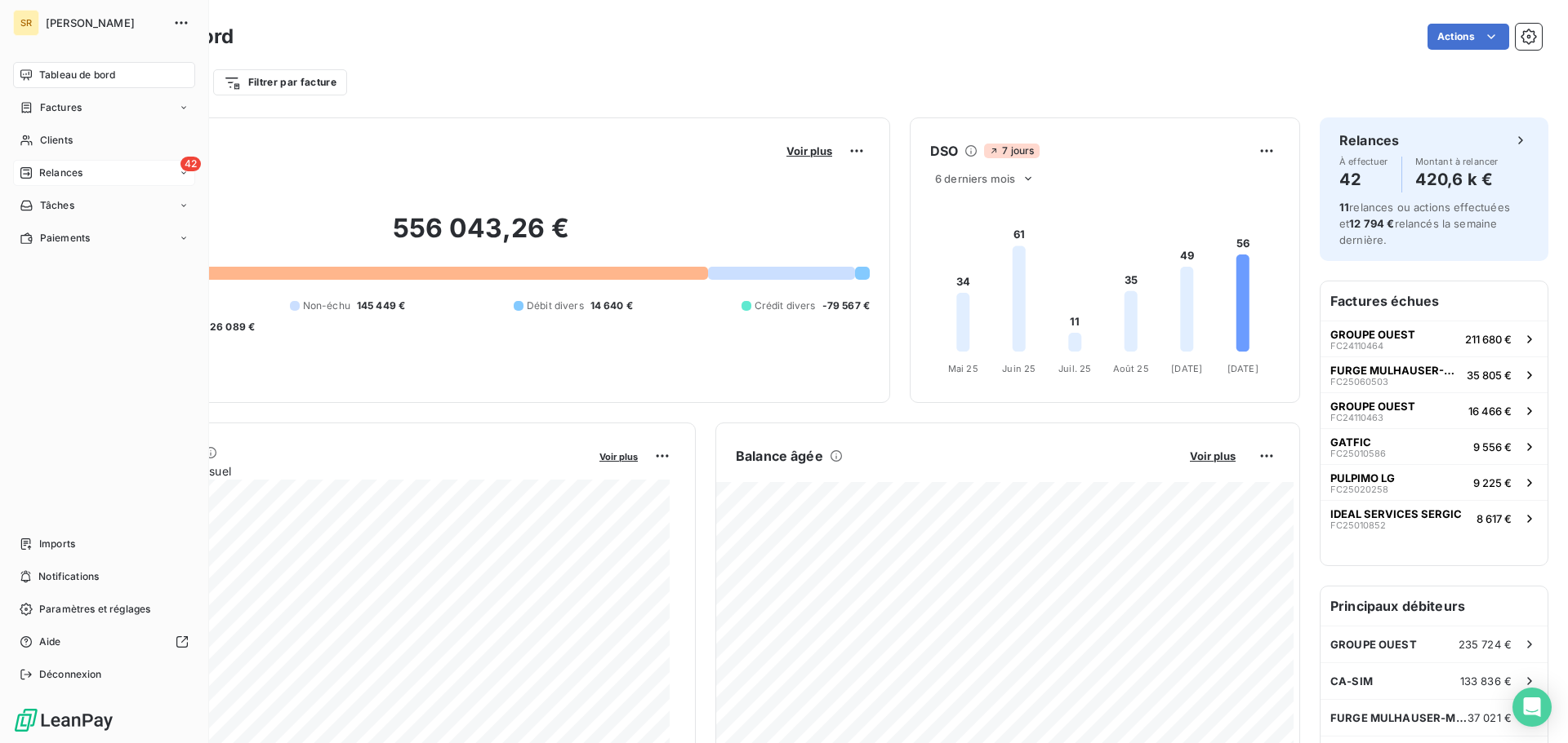
click at [52, 170] on span "Relances" at bounding box center [60, 173] width 43 height 15
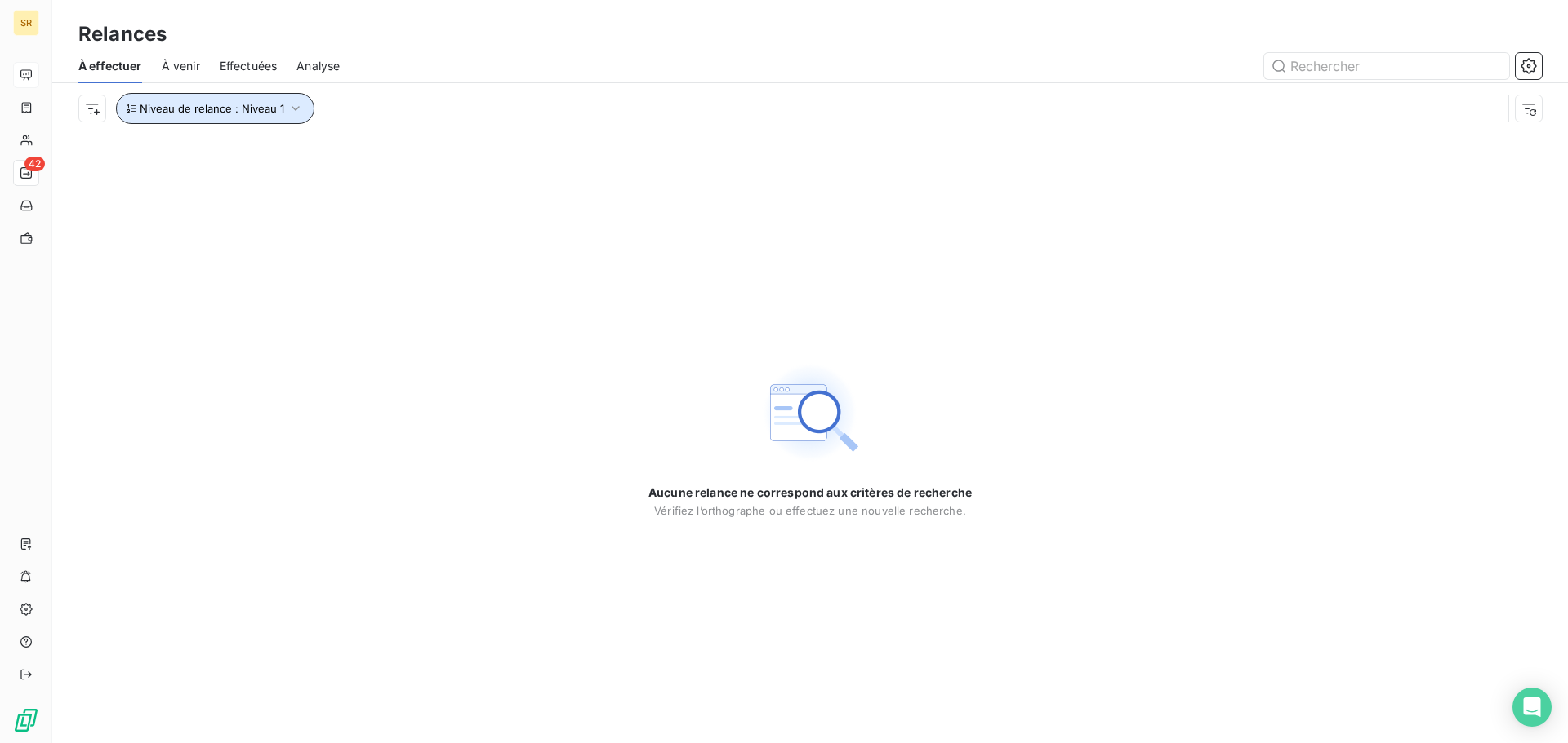
click at [254, 109] on span "Niveau de relance : Niveau 1" at bounding box center [212, 108] width 144 height 13
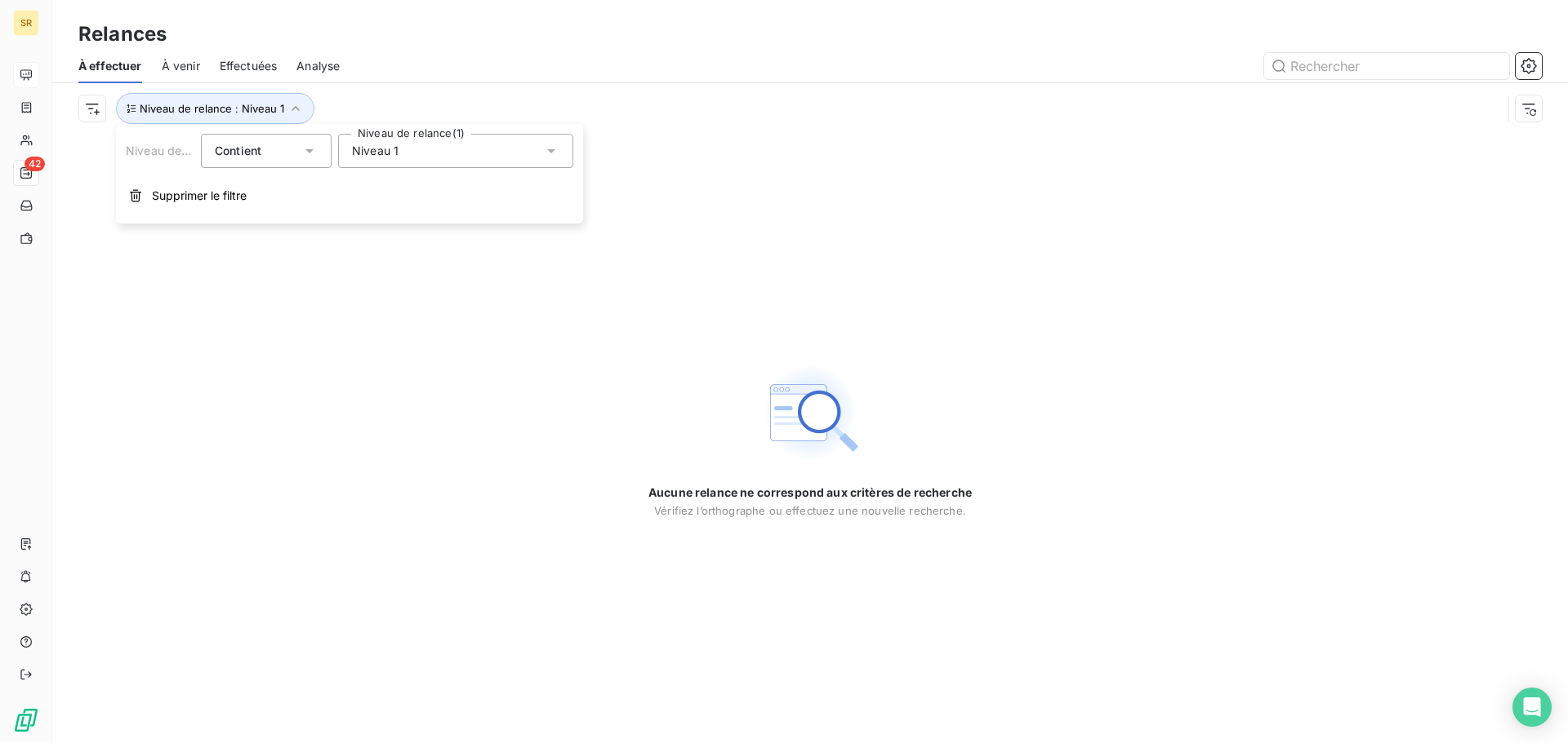
click at [552, 153] on icon at bounding box center [551, 151] width 8 height 4
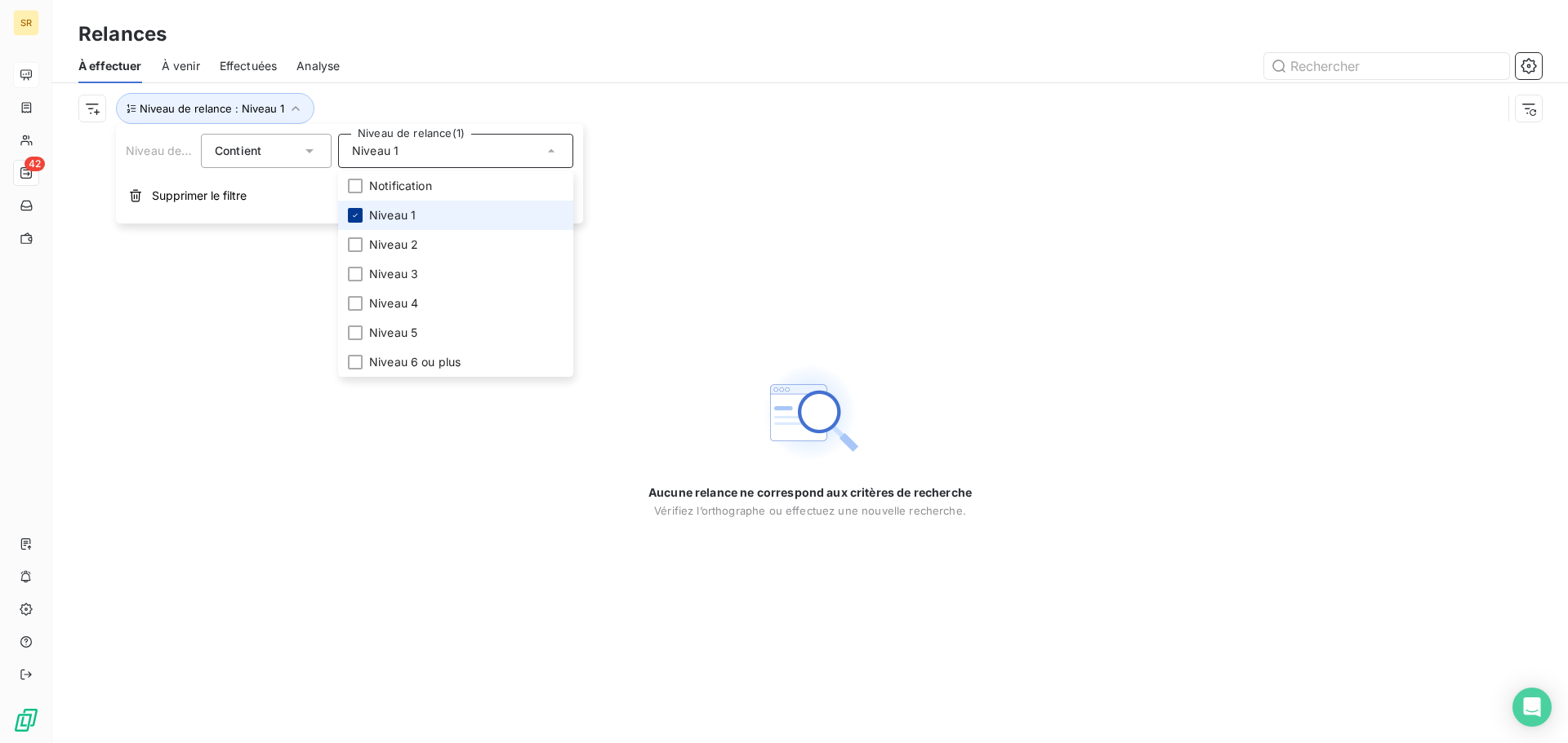
click at [357, 218] on icon at bounding box center [355, 215] width 9 height 9
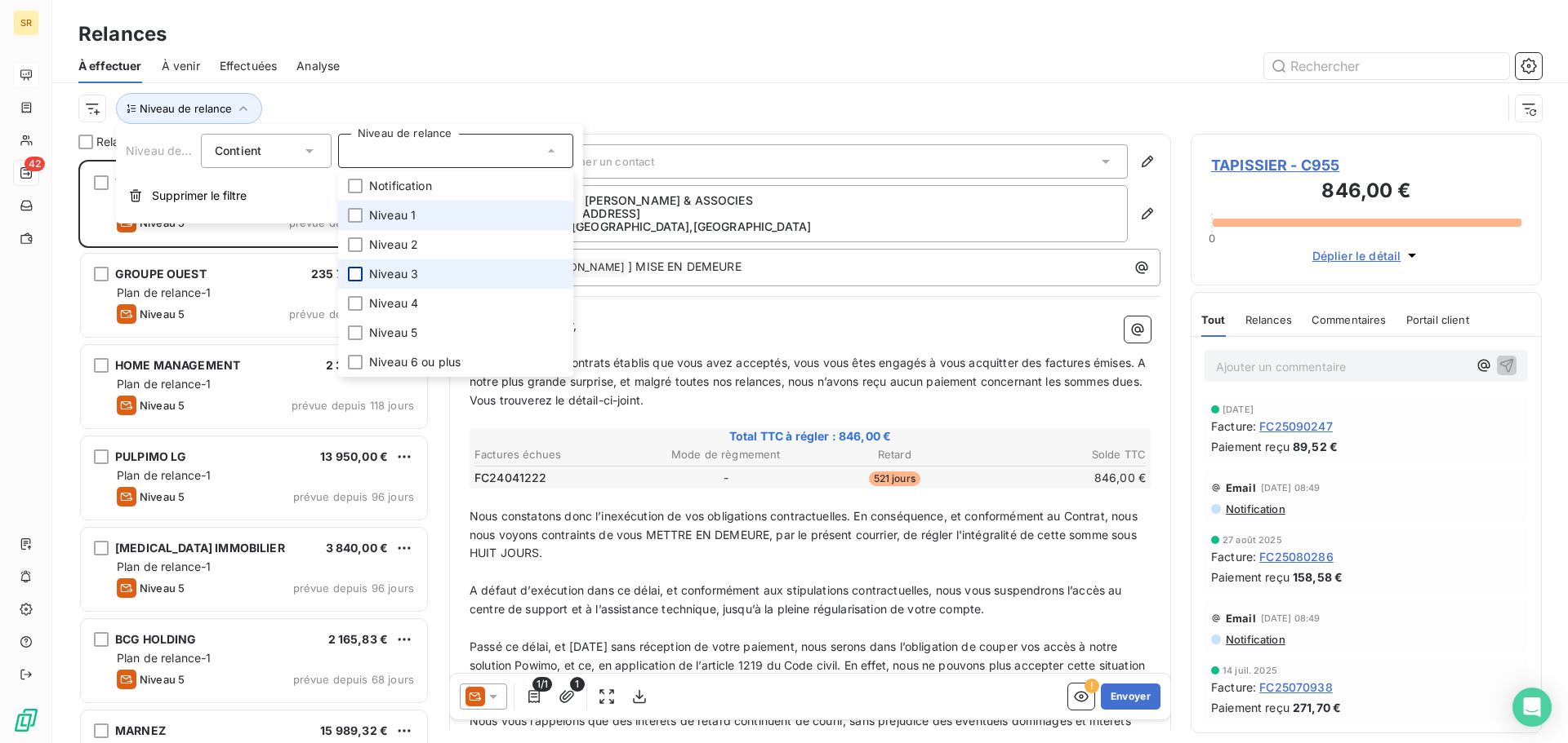
scroll to position [571, 338]
click at [360, 268] on div at bounding box center [355, 274] width 15 height 15
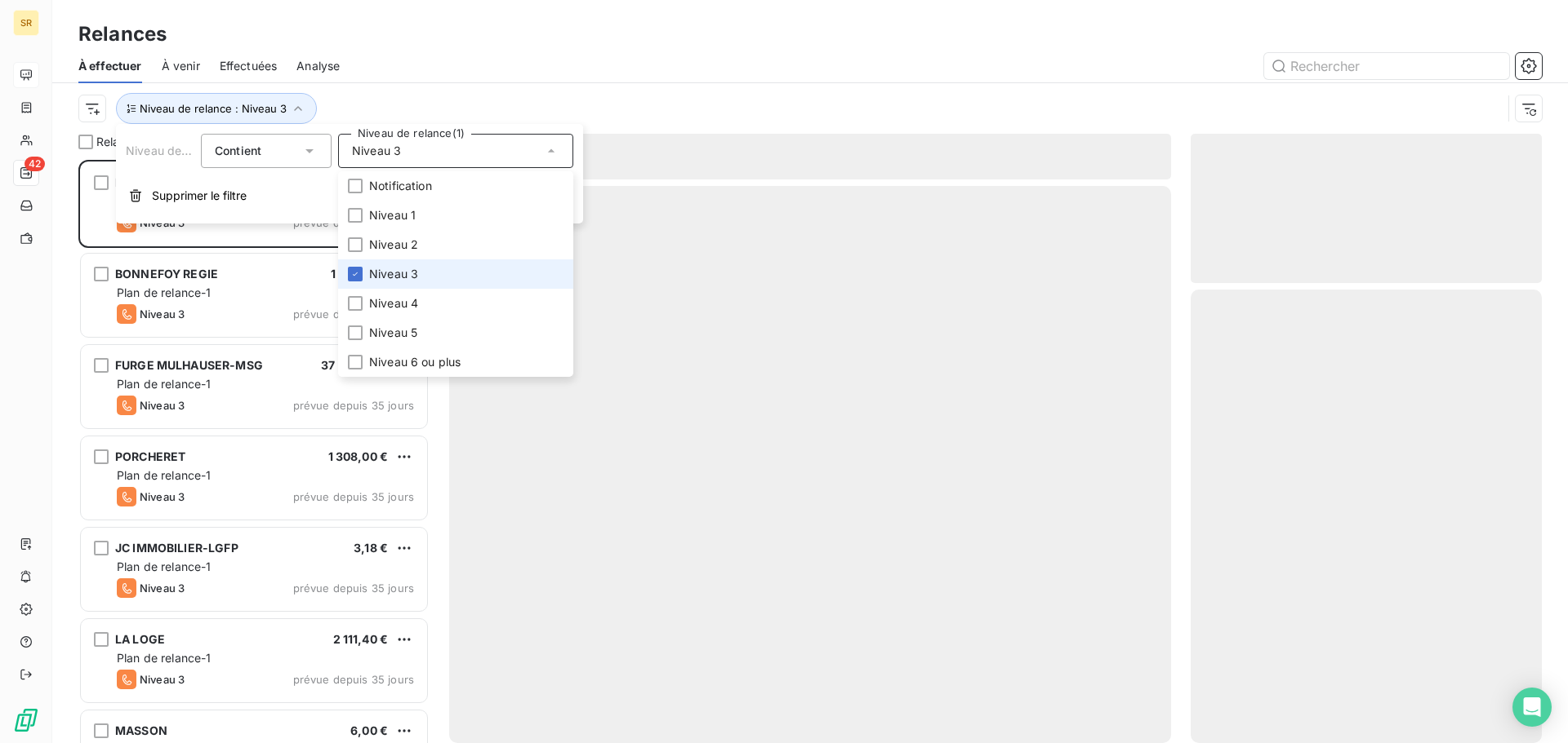
scroll to position [571, 338]
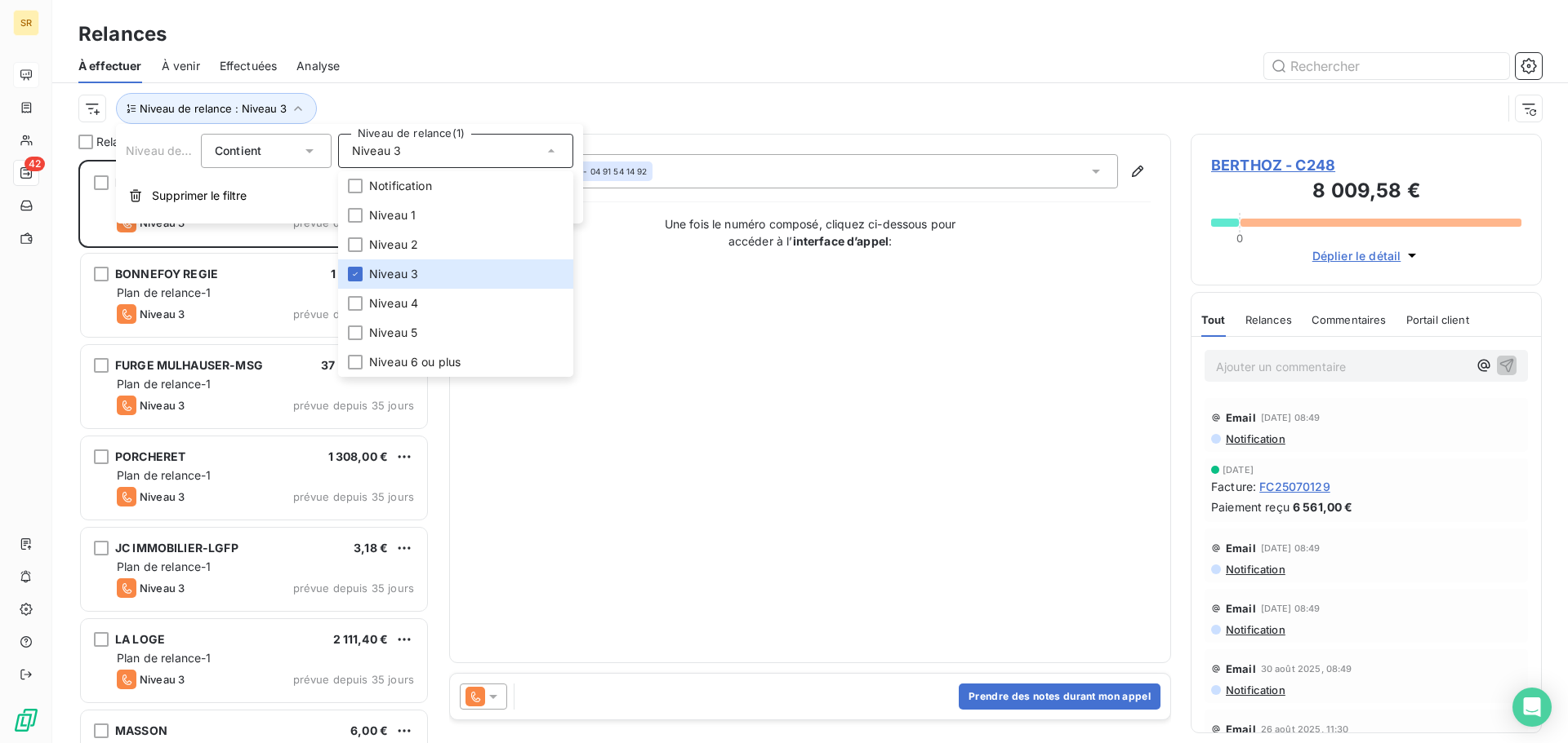
click at [651, 582] on div "Contact : Mai Dinh - [PHONE_NUMBER] Une fois le numéro composé, cliquez ci-dess…" at bounding box center [810, 399] width 681 height 488
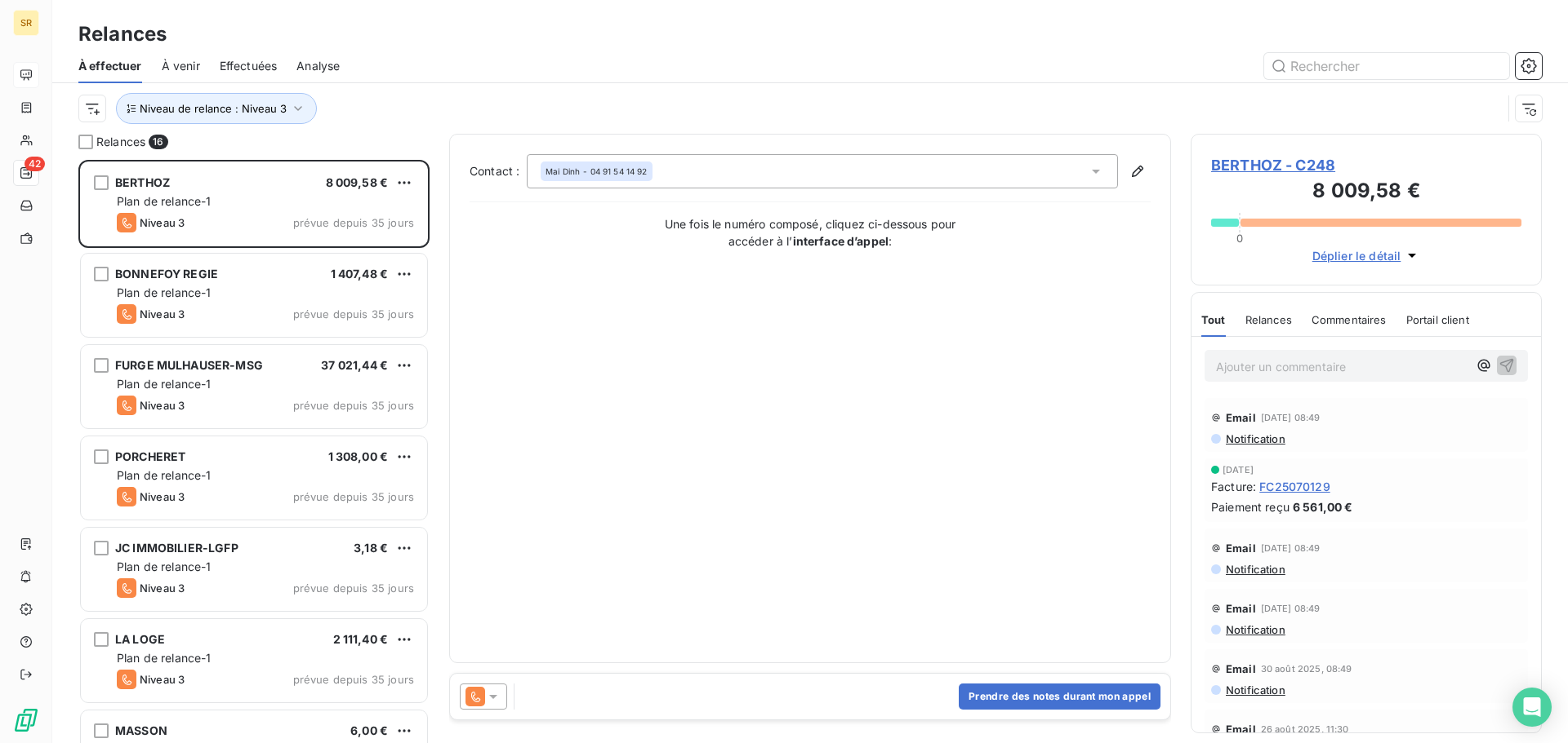
click at [492, 699] on icon at bounding box center [493, 696] width 16 height 16
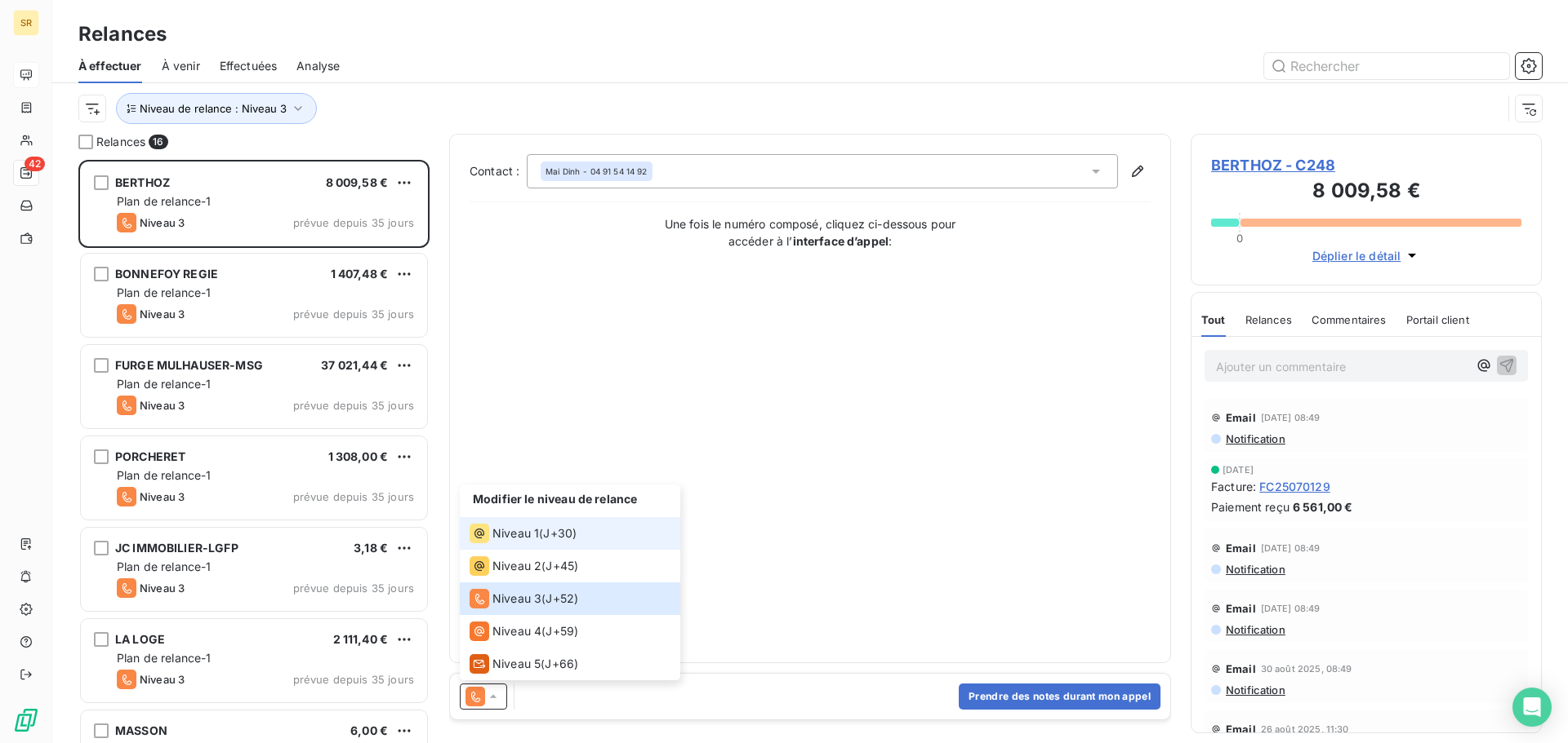
click at [517, 535] on span "Niveau 1" at bounding box center [515, 533] width 47 height 16
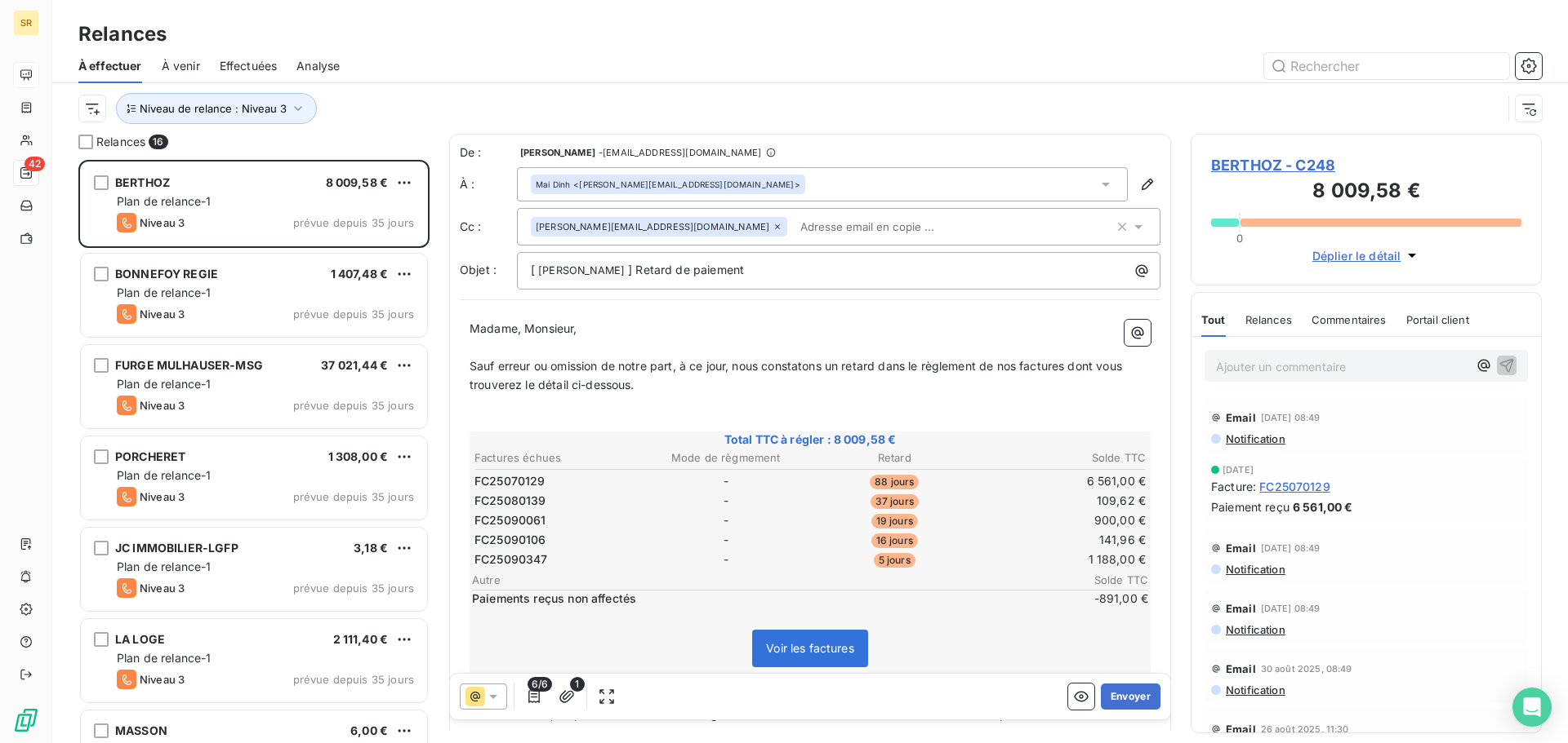
click at [490, 698] on icon at bounding box center [493, 696] width 16 height 16
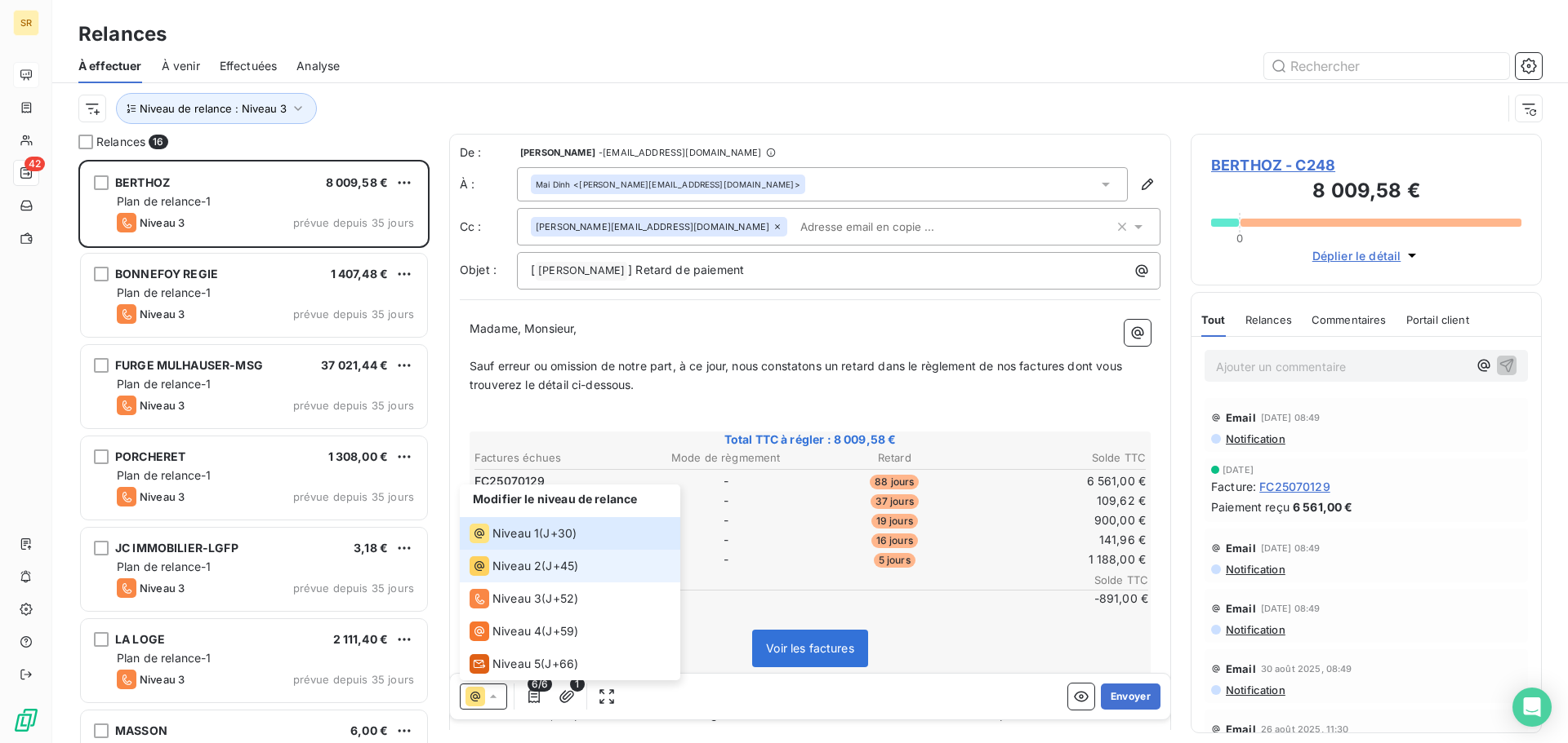
click at [503, 572] on span "Niveau 2" at bounding box center [516, 566] width 49 height 16
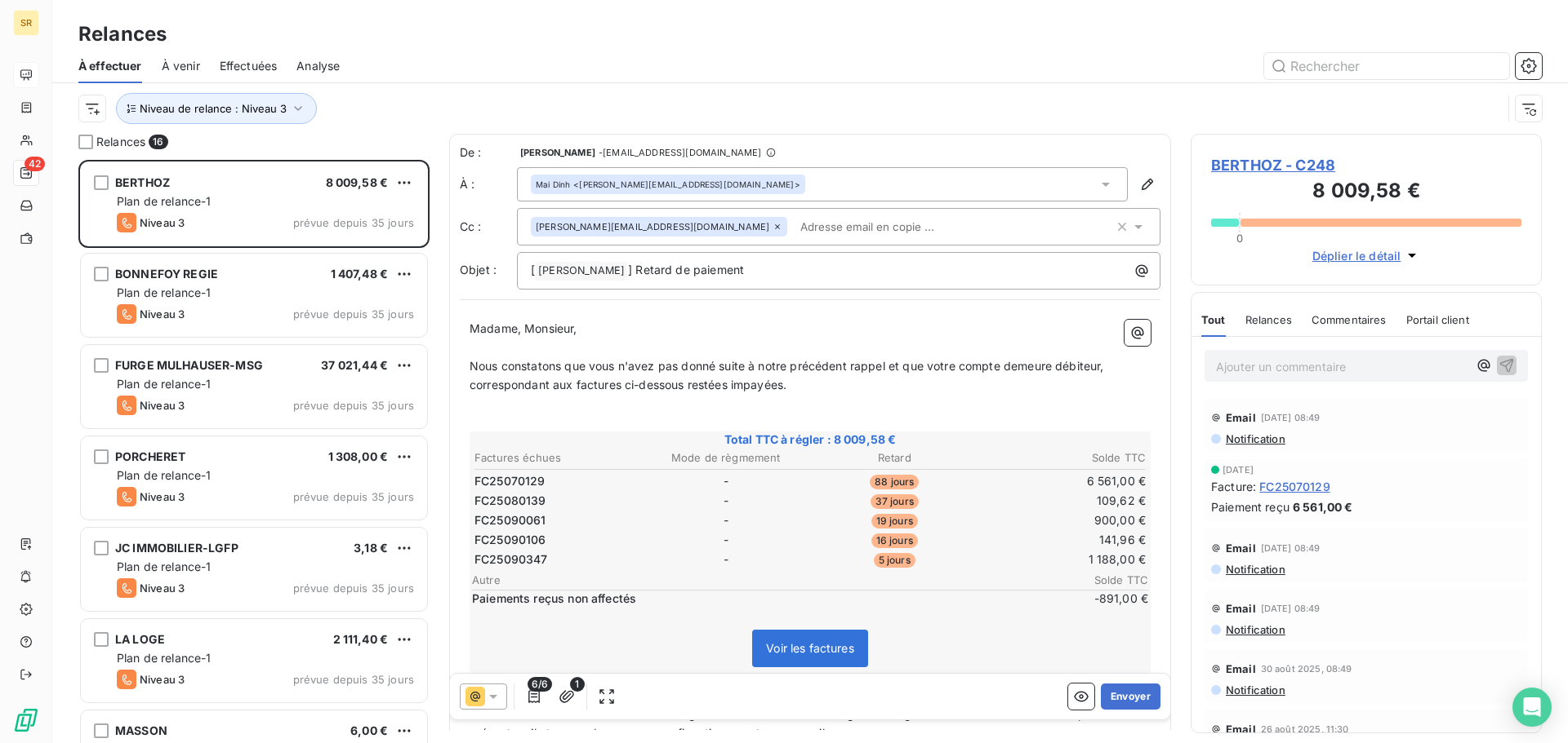
scroll to position [83, 0]
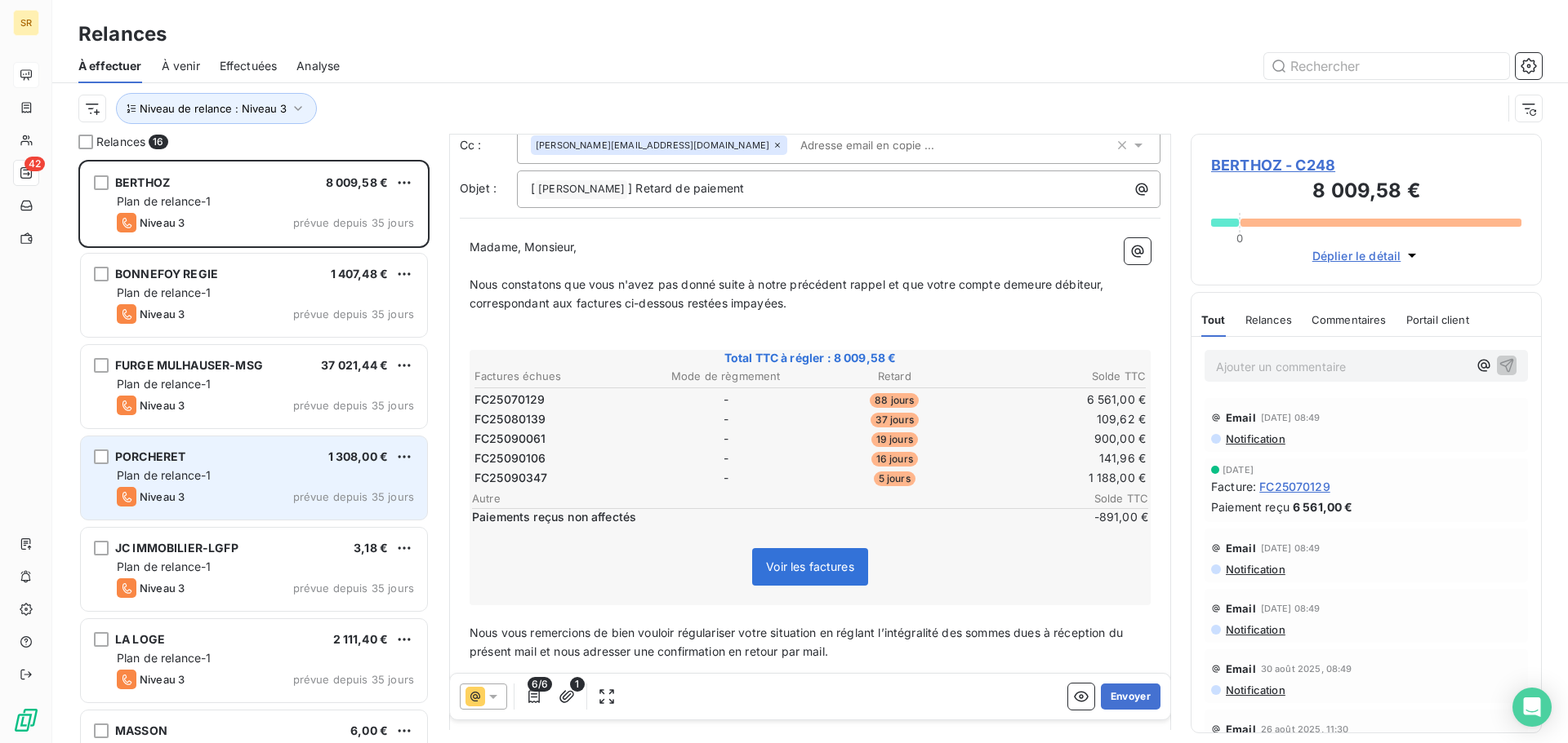
click at [226, 487] on div "PORCHERET 1 308,00 € Plan de relance-1 Niveau 3 prévue depuis 35 jours" at bounding box center [254, 478] width 346 height 83
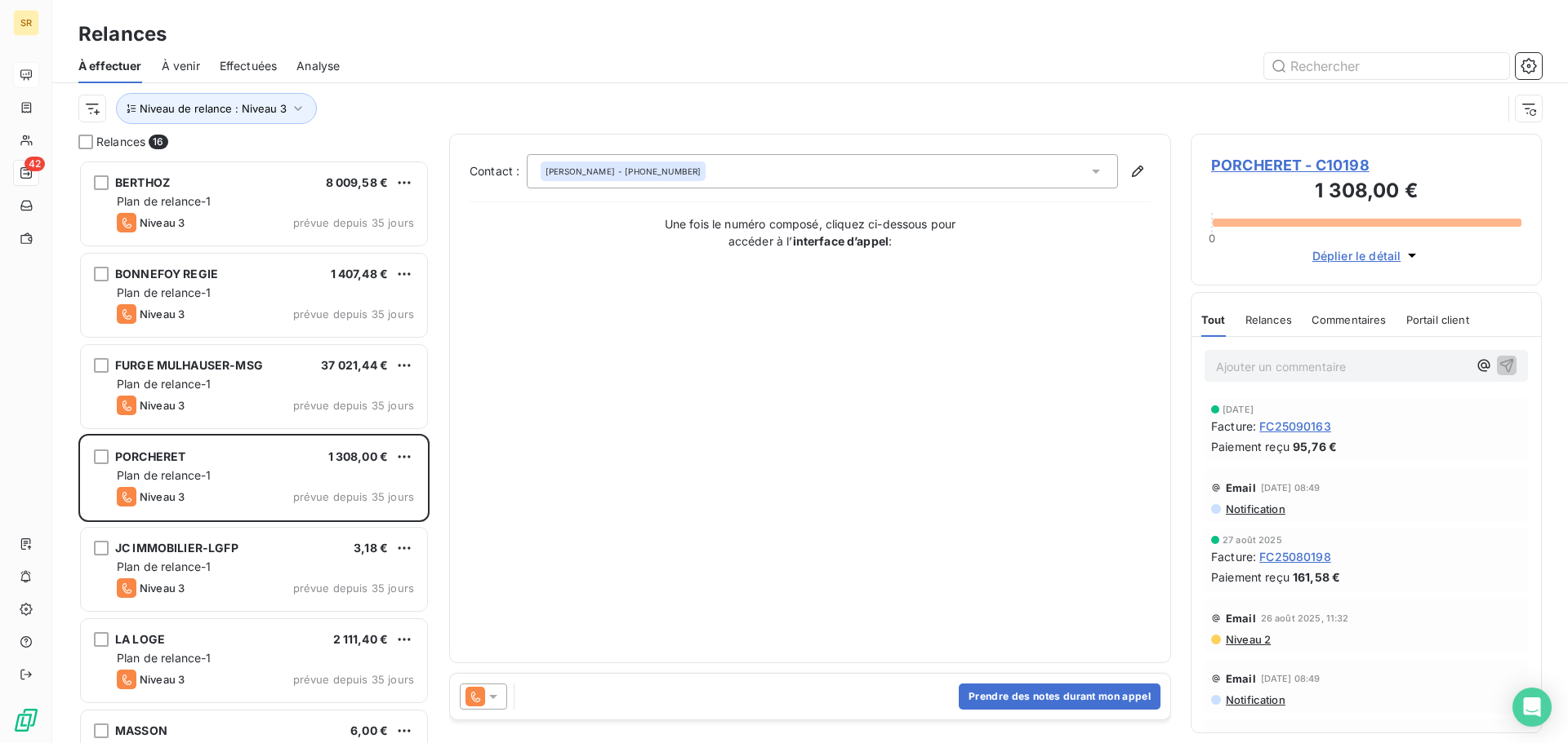
click at [496, 696] on icon at bounding box center [492, 697] width 8 height 4
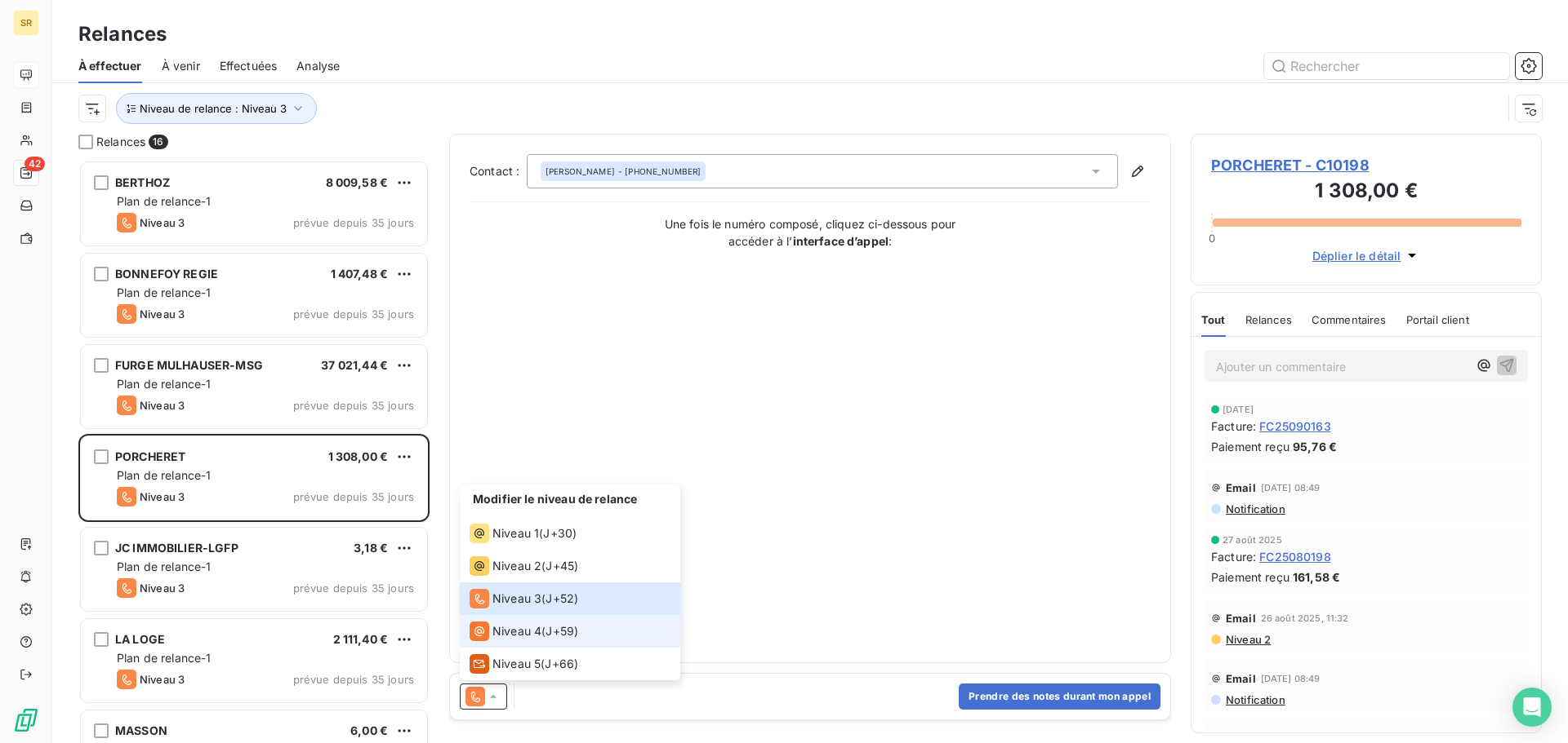
click at [518, 631] on span "Niveau 4" at bounding box center [516, 631] width 49 height 16
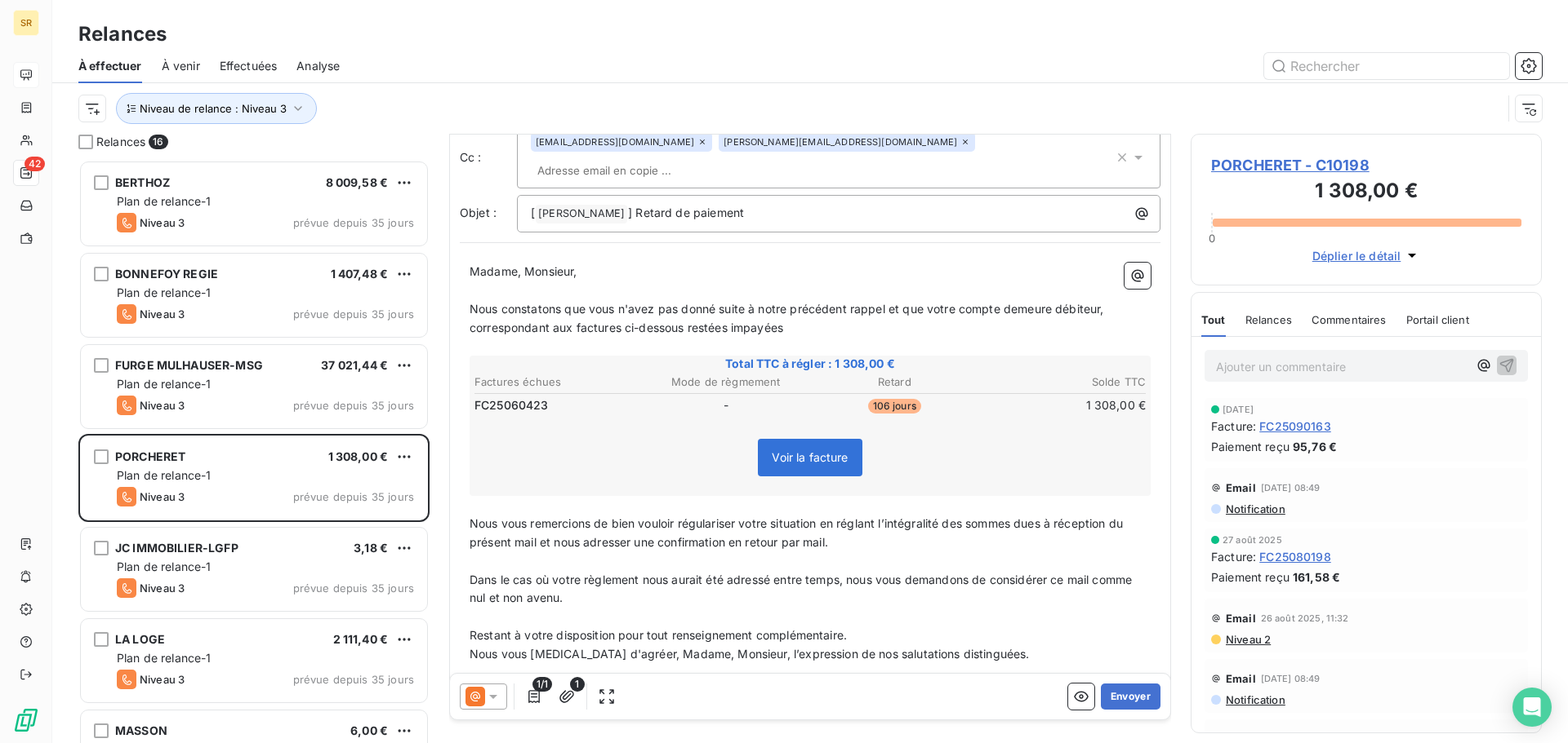
scroll to position [1, 0]
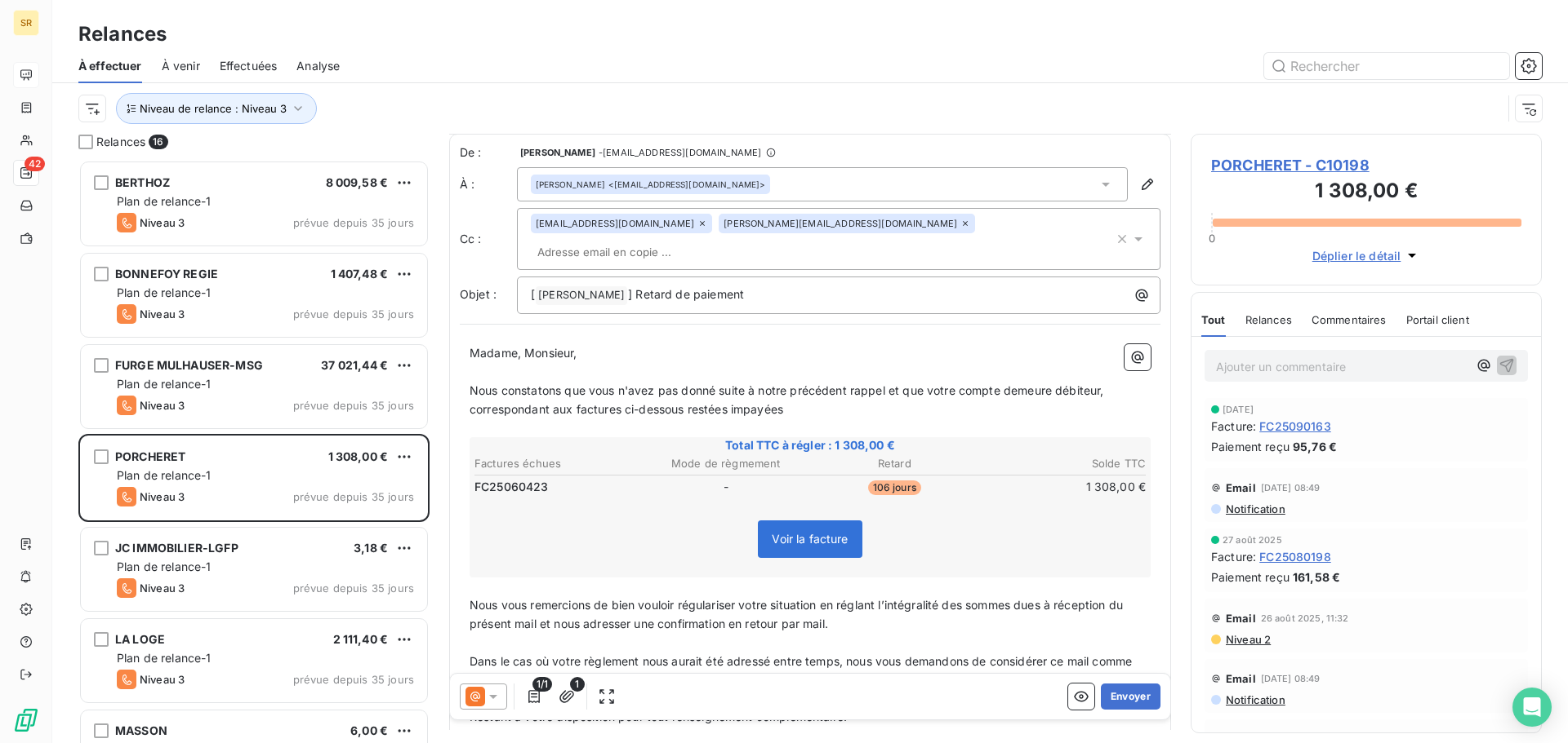
click at [495, 697] on icon at bounding box center [492, 697] width 8 height 4
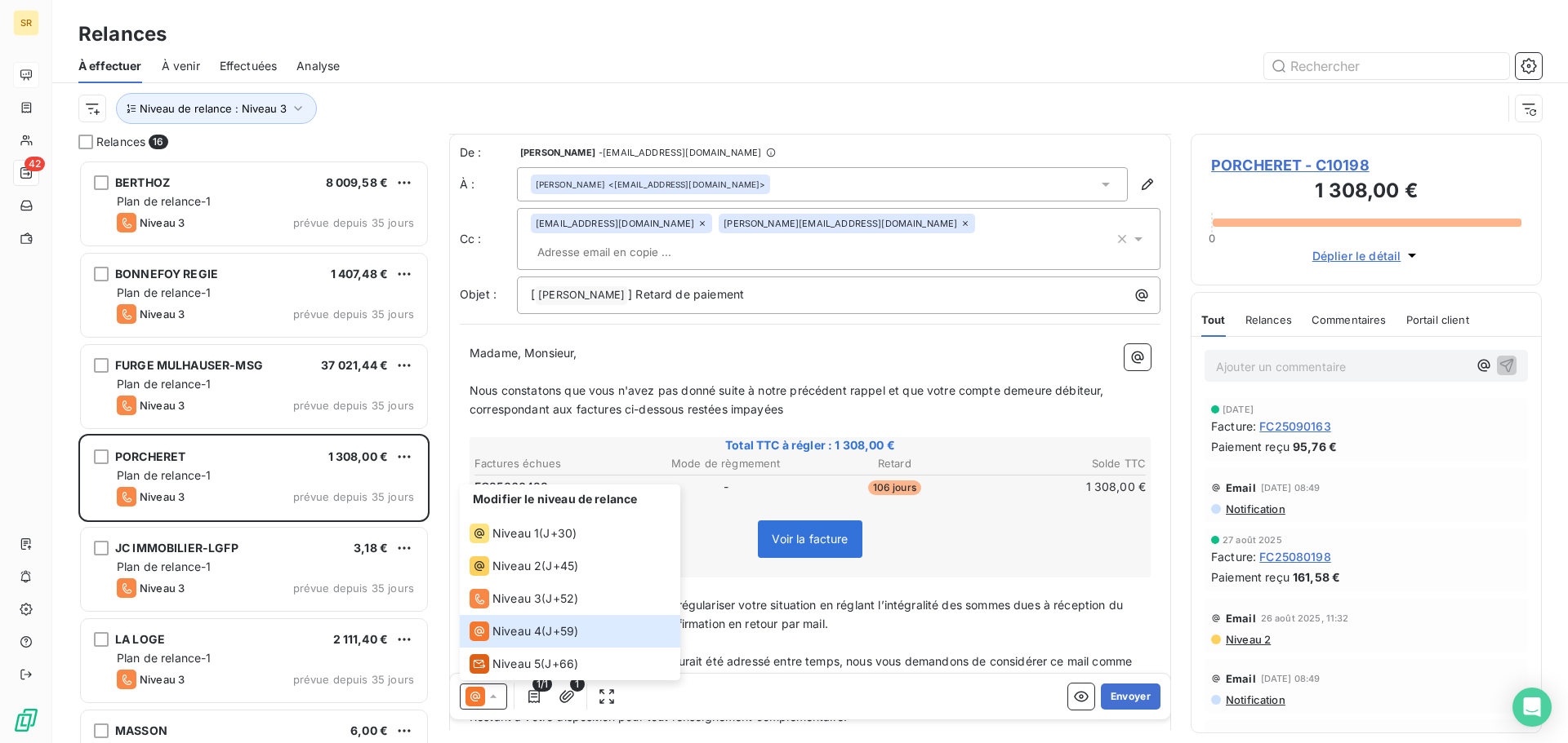
click at [1151, 523] on div "De : [PERSON_NAME] - [EMAIL_ADDRESS][DOMAIN_NAME] À : [PERSON_NAME] <[EMAIL_ADD…" at bounding box center [810, 468] width 722 height 668
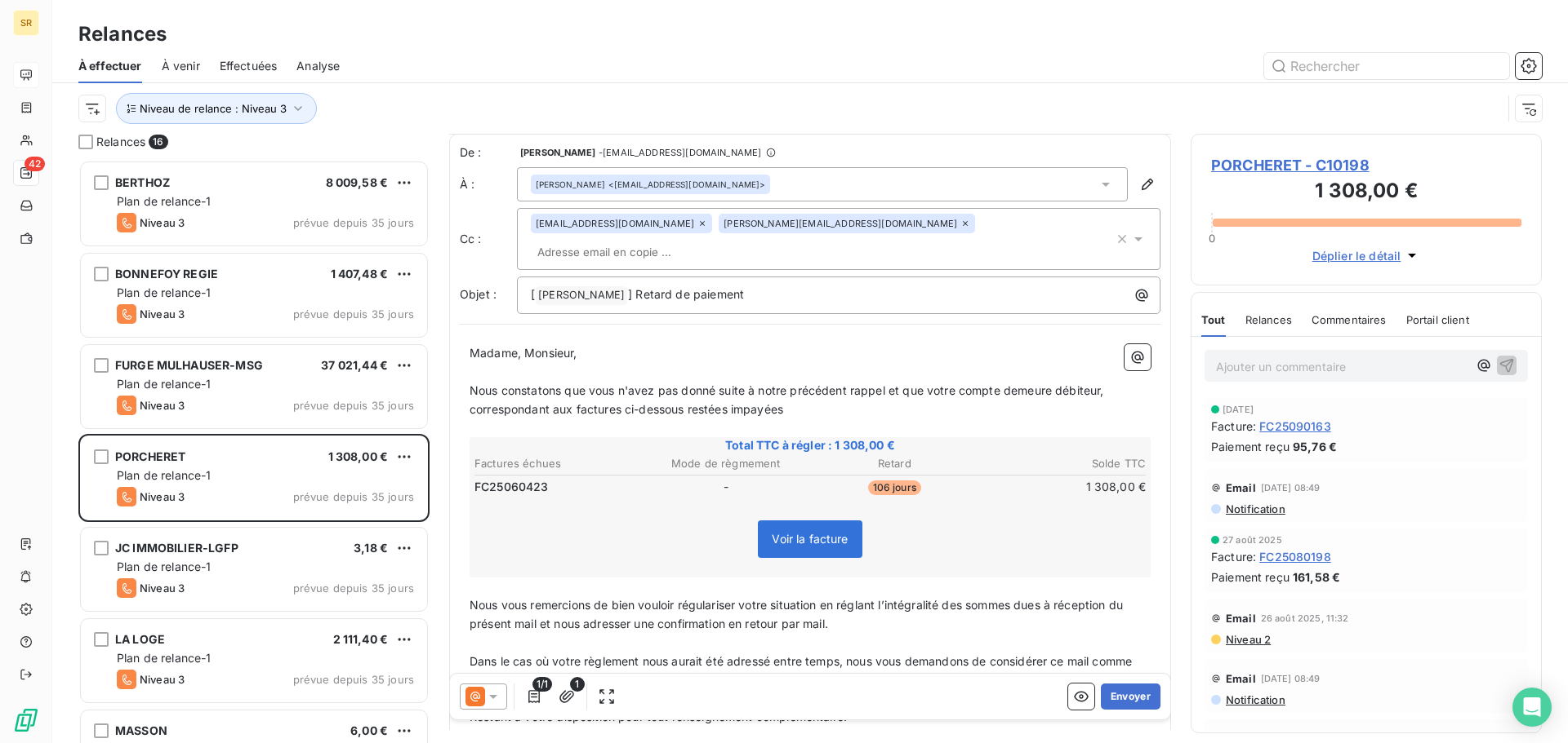
click at [495, 699] on icon at bounding box center [493, 696] width 16 height 16
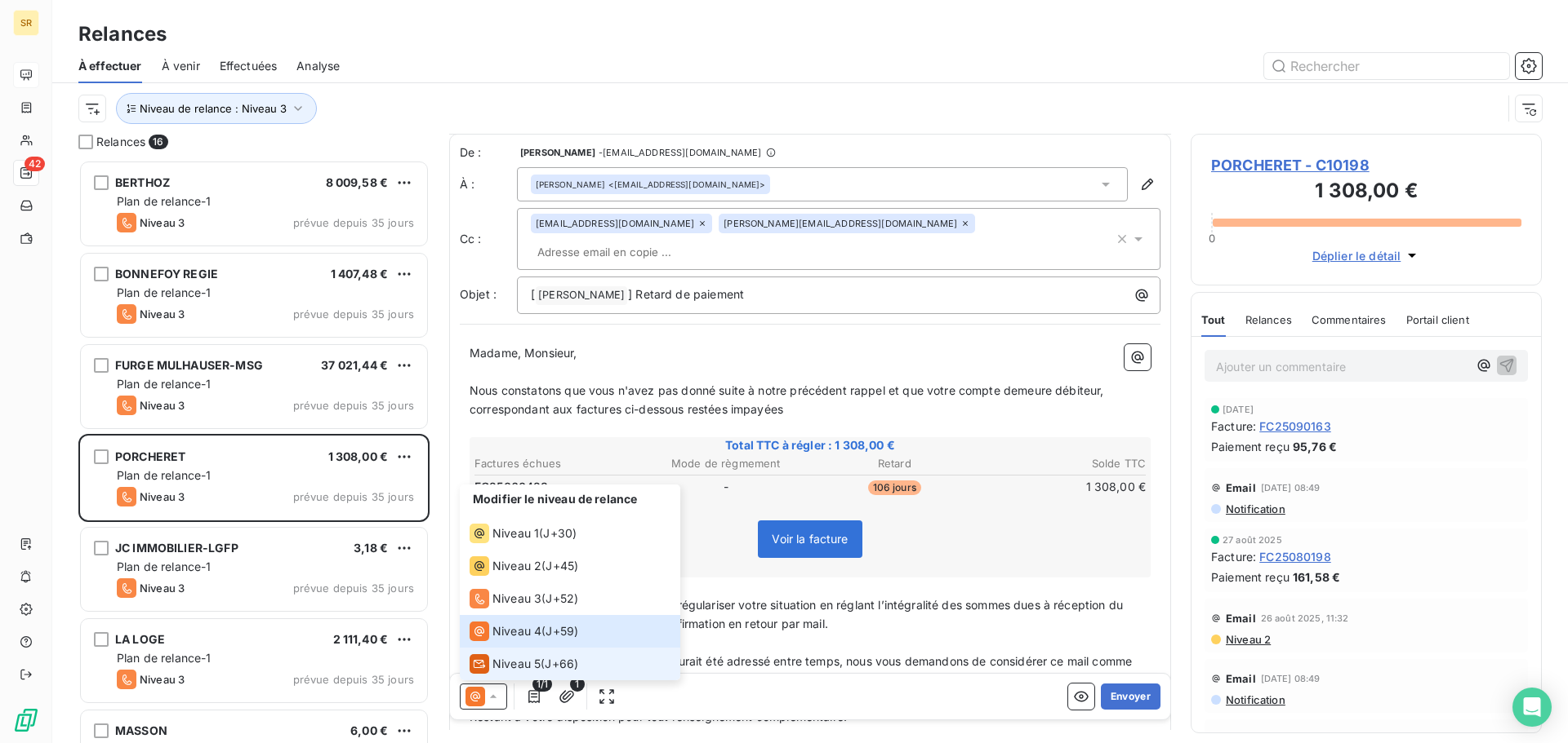
click at [508, 667] on span "Niveau 5" at bounding box center [516, 664] width 48 height 16
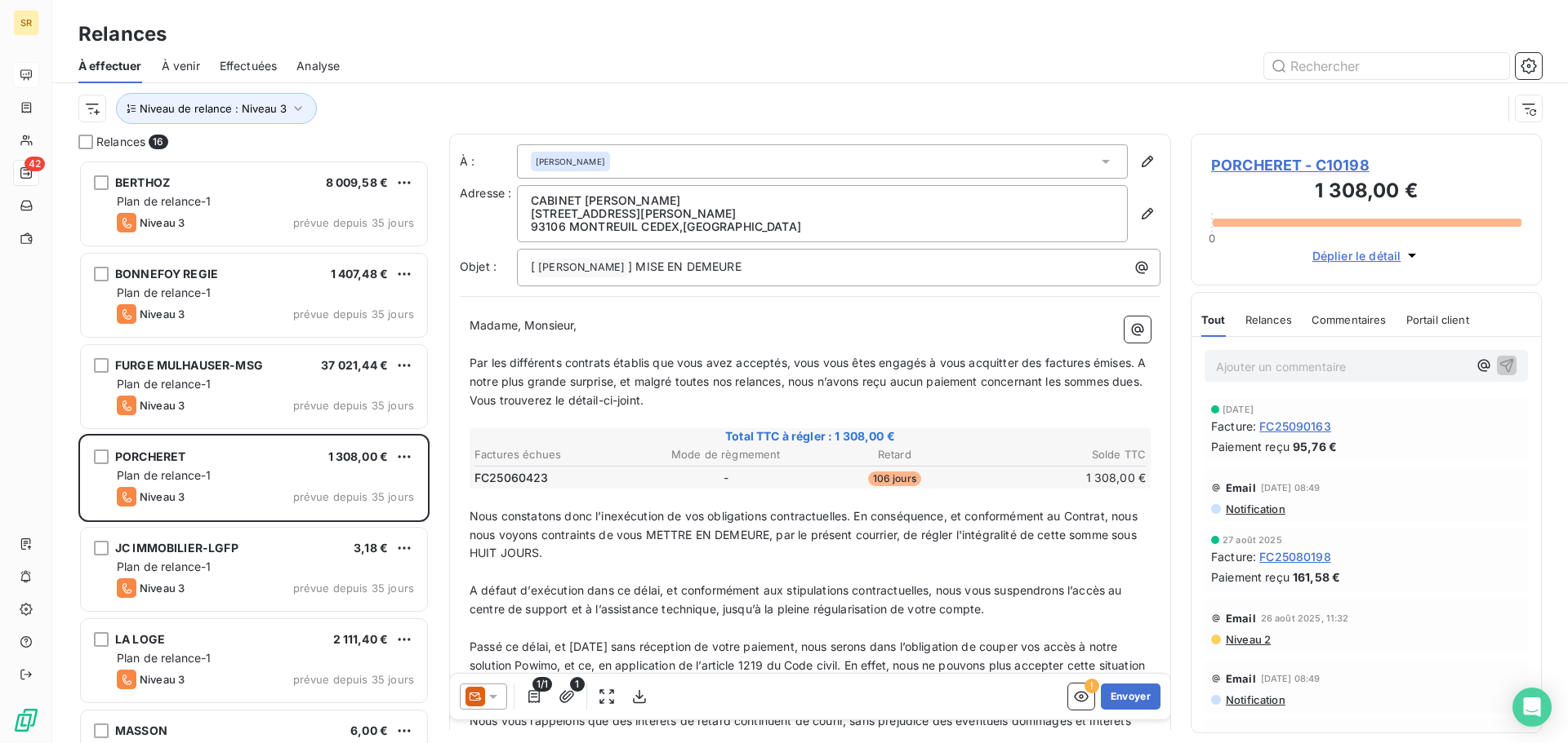
click at [490, 698] on icon at bounding box center [493, 696] width 16 height 16
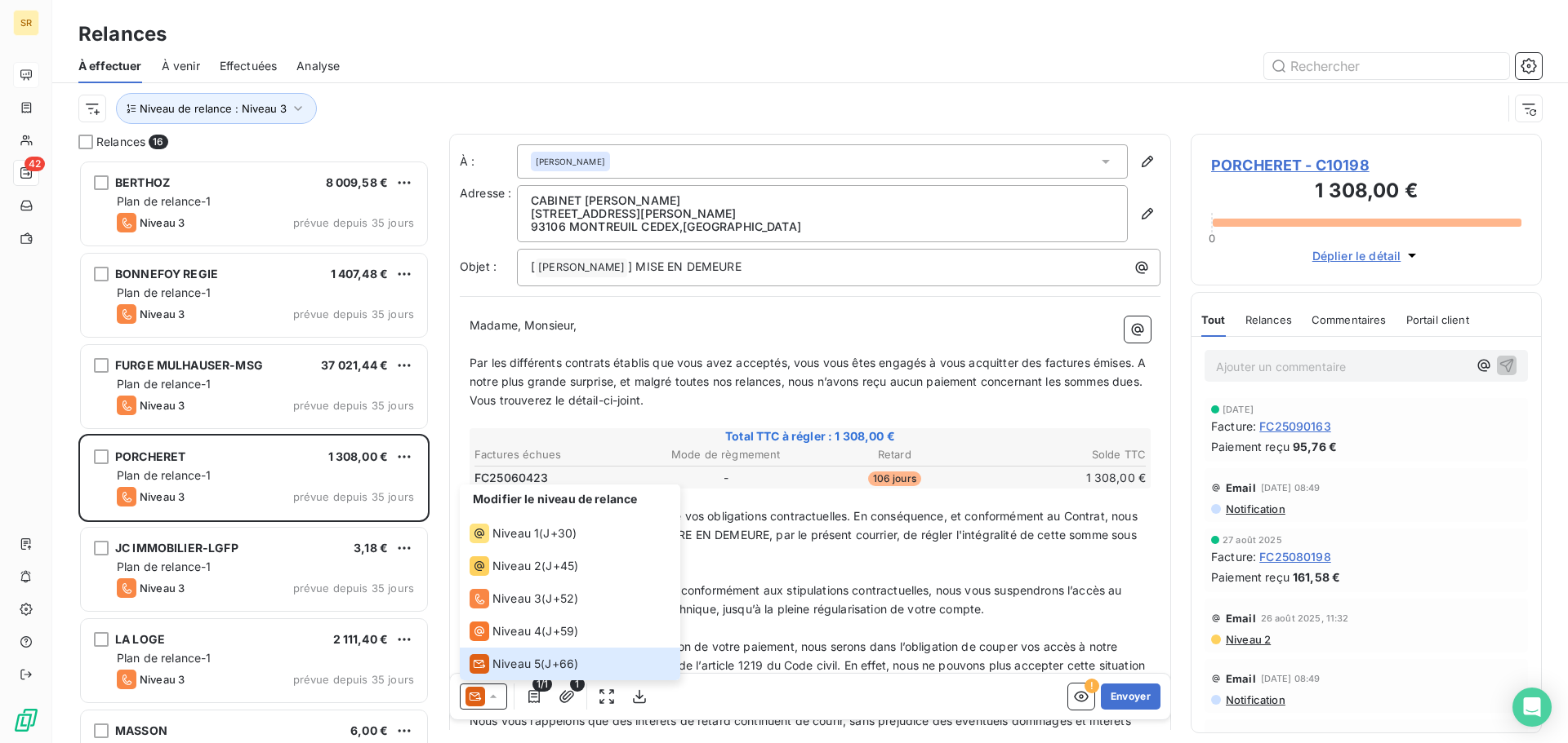
click at [939, 551] on p "Nous constatons donc l’inexécution de vos obligations contractuelles. En conséq…" at bounding box center [810, 535] width 681 height 56
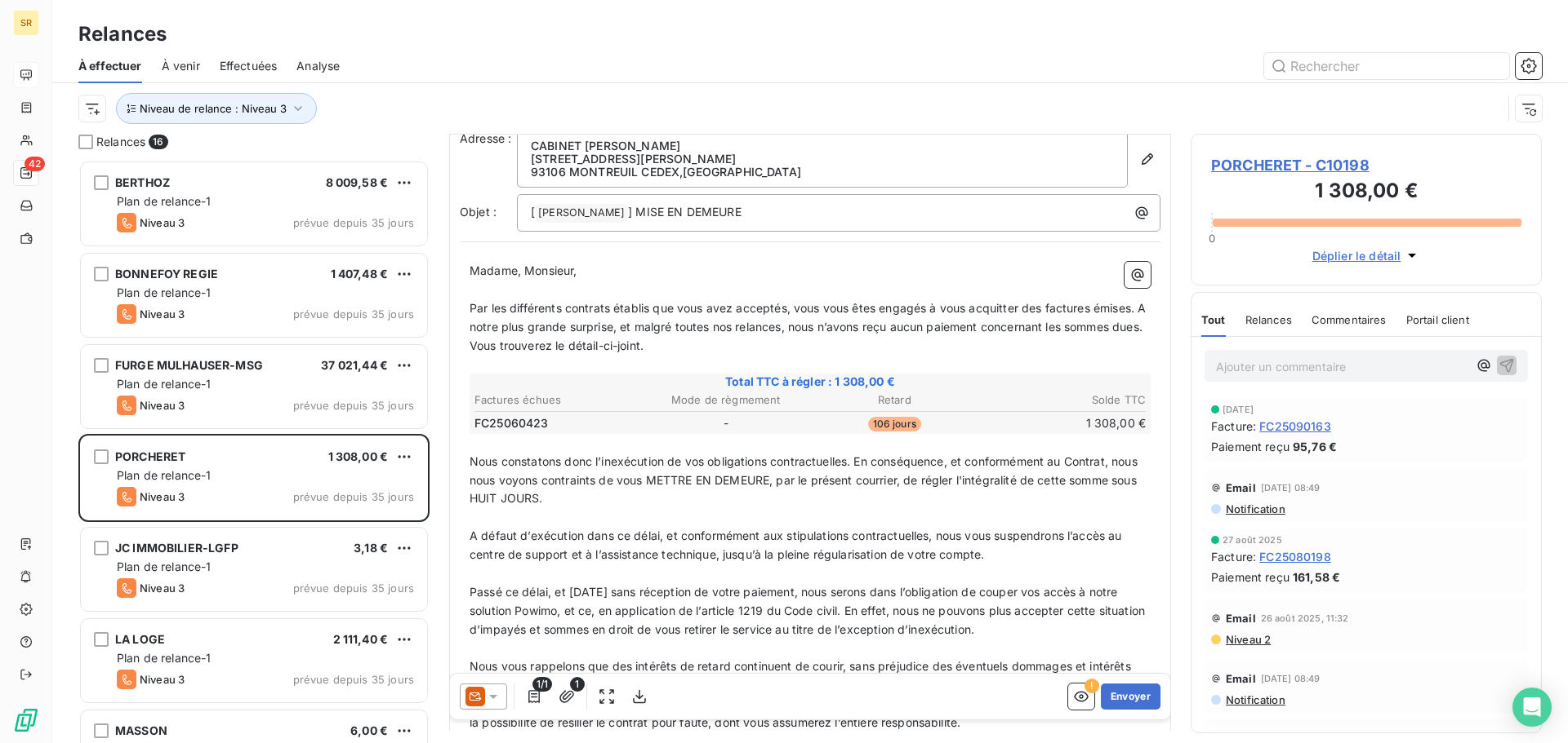
scroll to position [84, 0]
